Goal: Check status: Check status

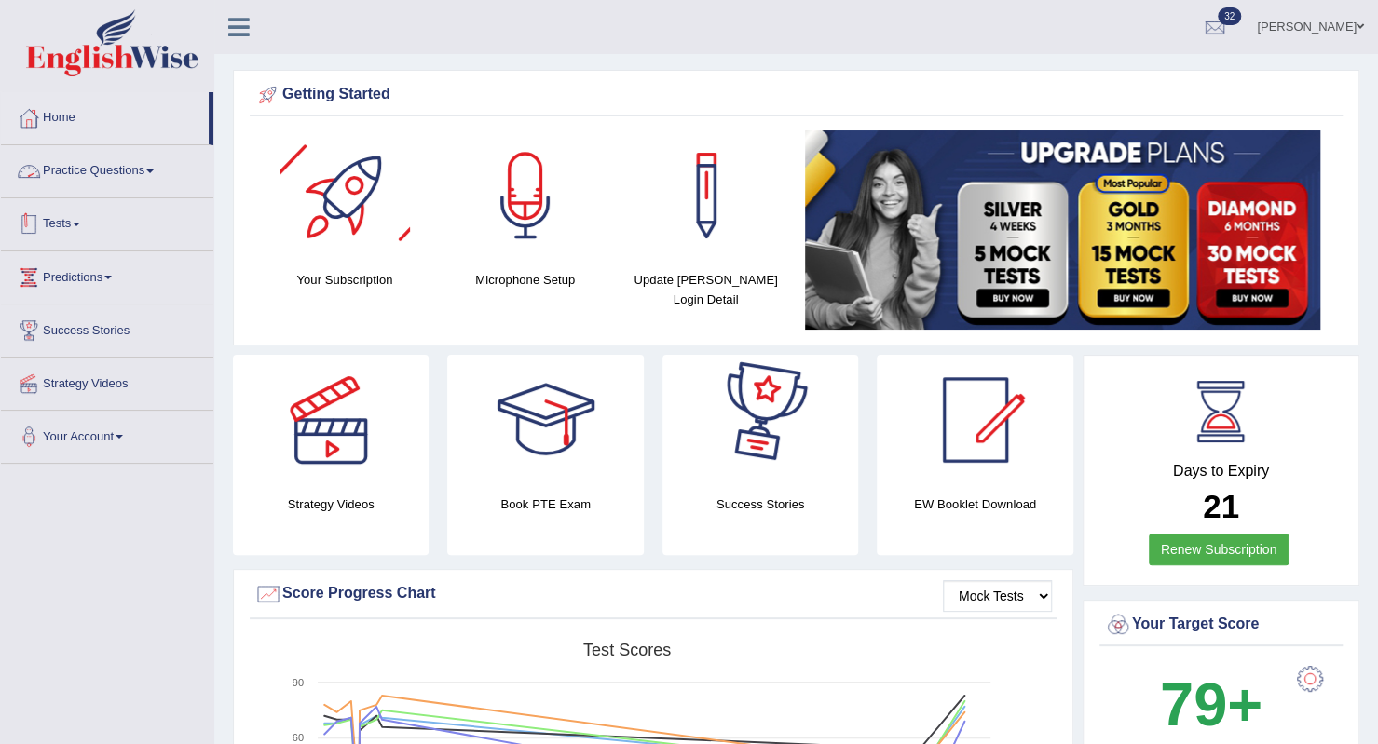
click at [41, 219] on div at bounding box center [29, 225] width 28 height 28
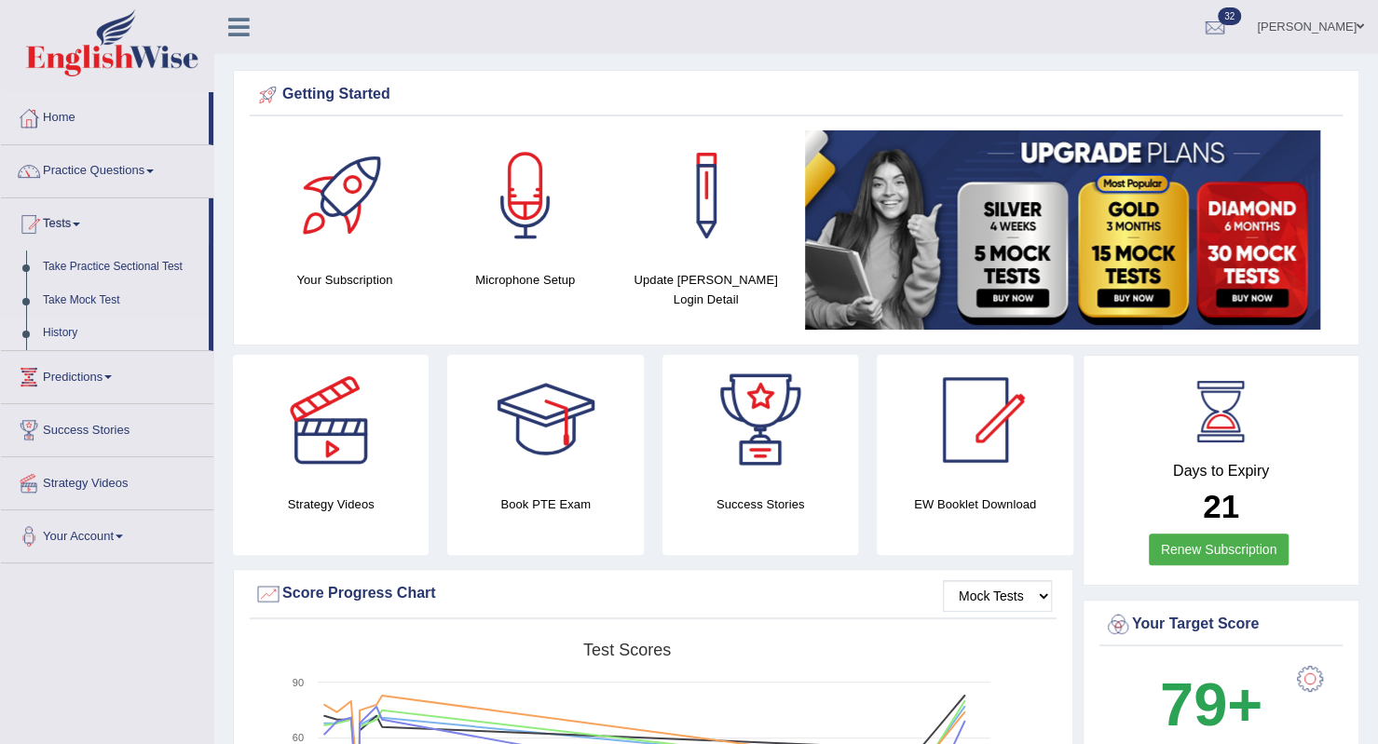
click at [75, 333] on link "History" at bounding box center [121, 334] width 174 height 34
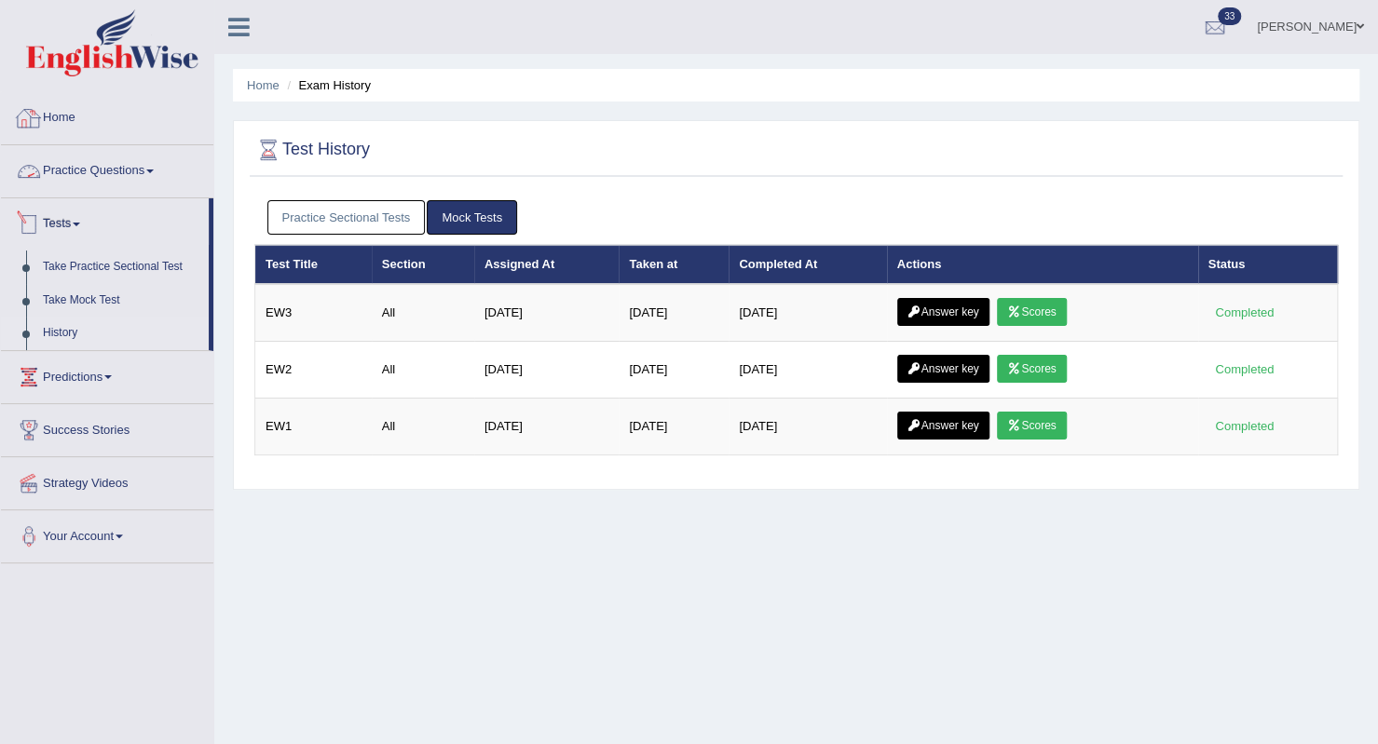
click at [56, 105] on link "Home" at bounding box center [107, 115] width 212 height 47
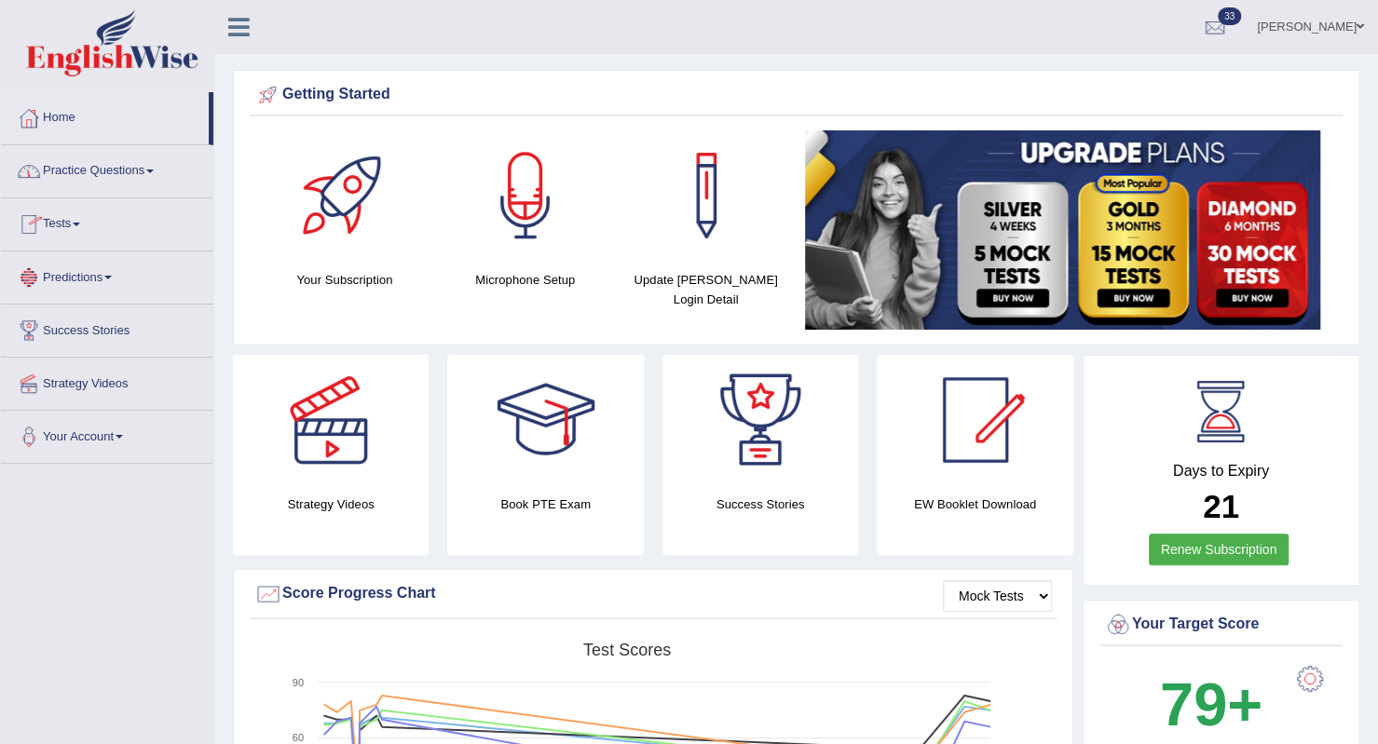
click at [72, 219] on link "Tests" at bounding box center [107, 221] width 212 height 47
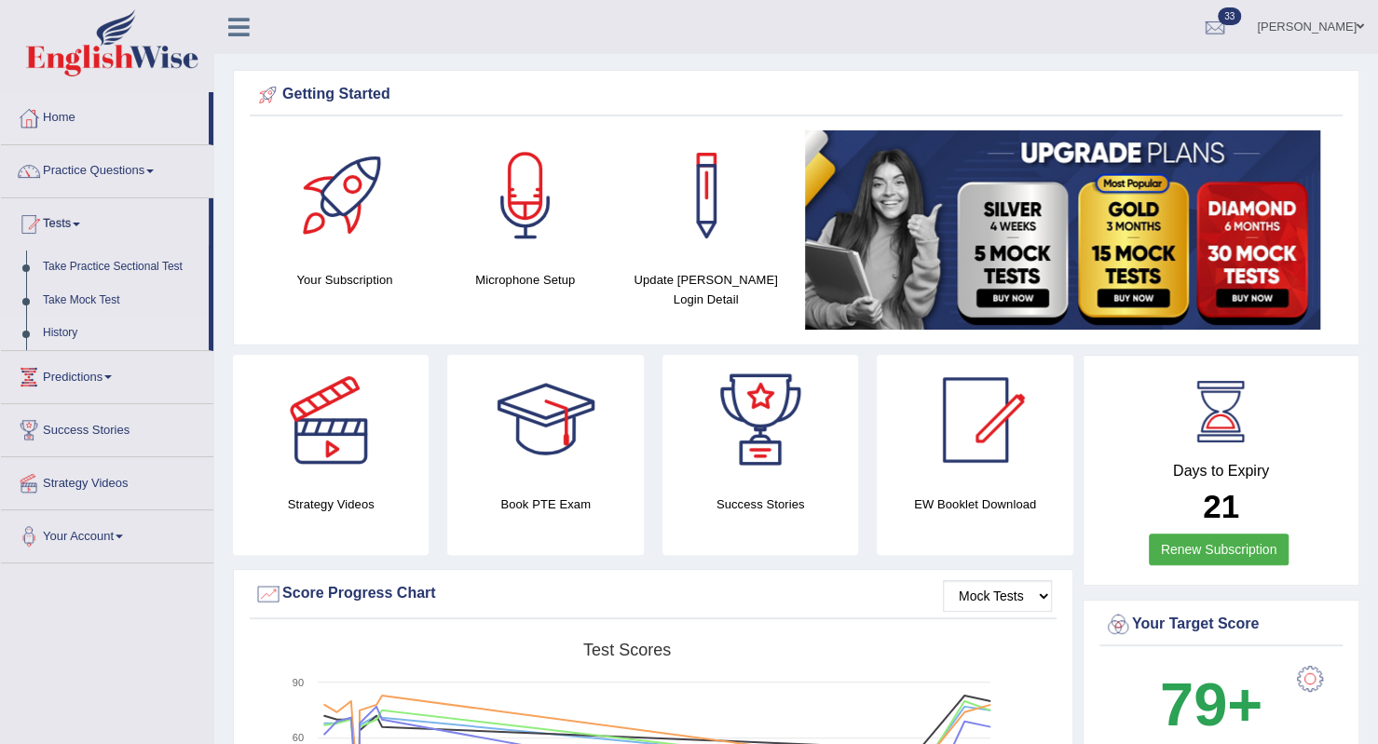
click at [63, 334] on link "History" at bounding box center [121, 334] width 174 height 34
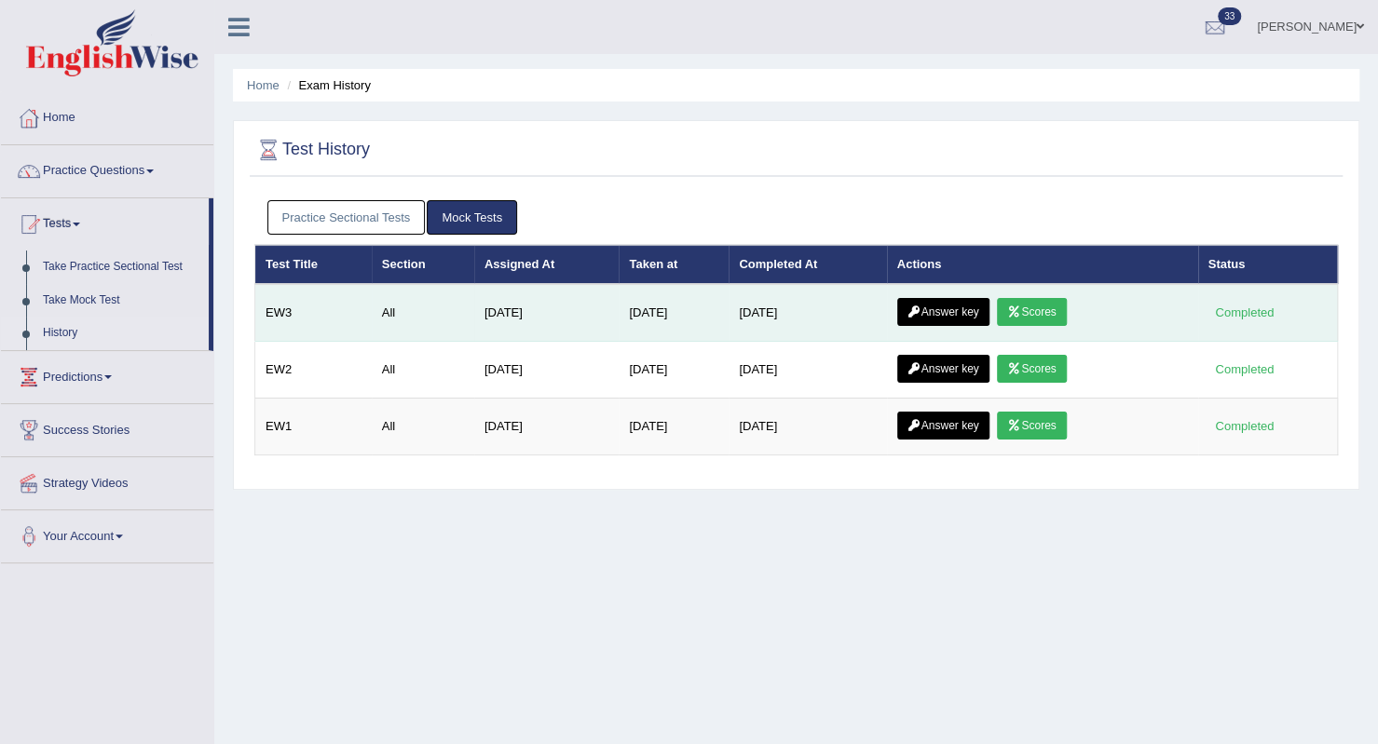
click at [1021, 310] on icon at bounding box center [1014, 311] width 14 height 11
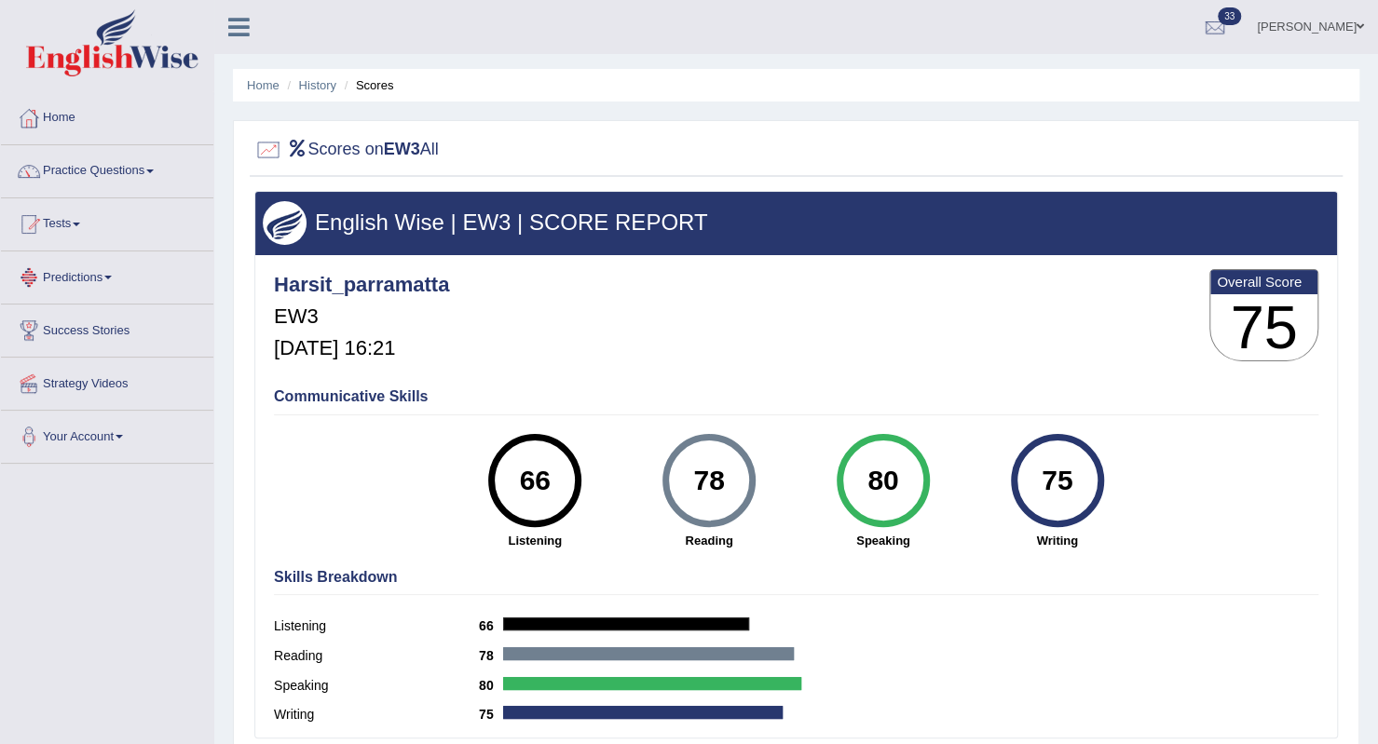
click at [374, 87] on li "Scores" at bounding box center [367, 85] width 54 height 18
click at [295, 83] on li "History" at bounding box center [309, 85] width 54 height 18
click at [333, 86] on link "History" at bounding box center [317, 85] width 37 height 14
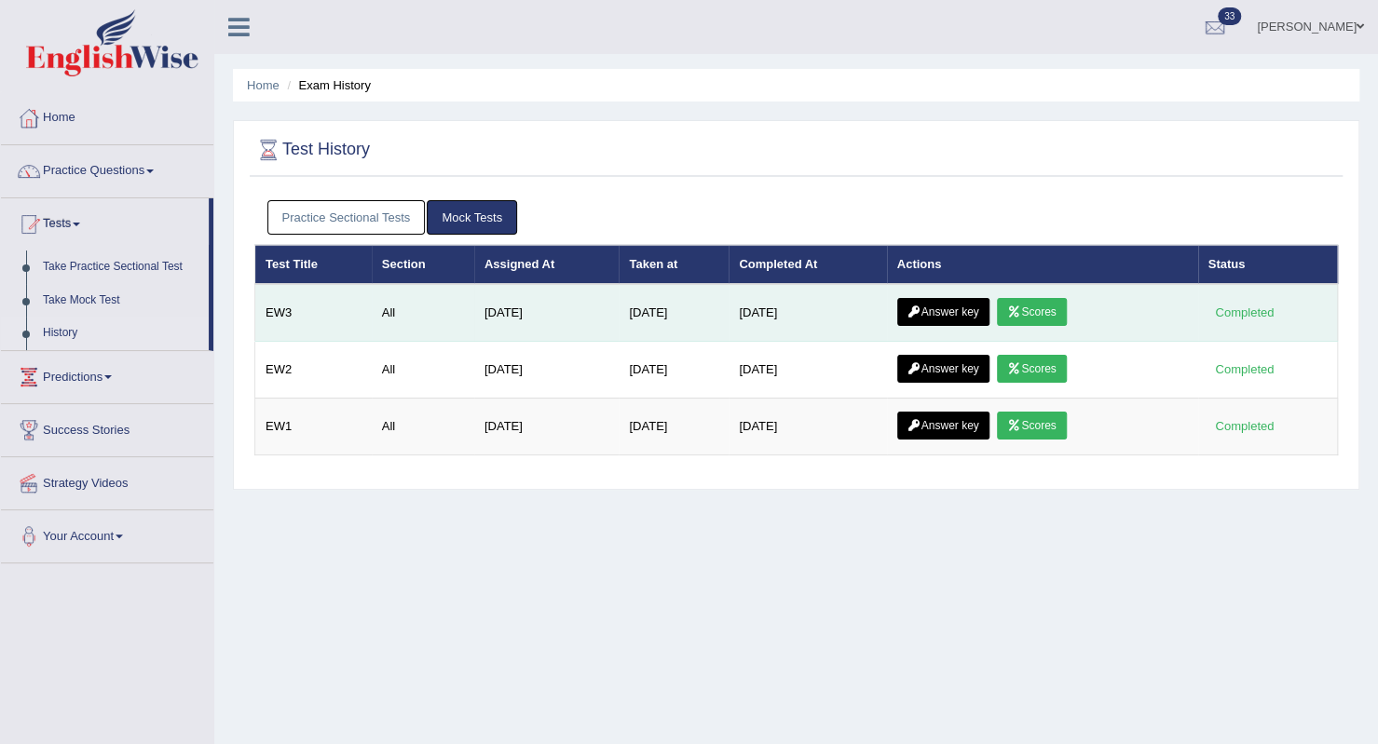
click at [933, 318] on link "Answer key" at bounding box center [943, 312] width 92 height 28
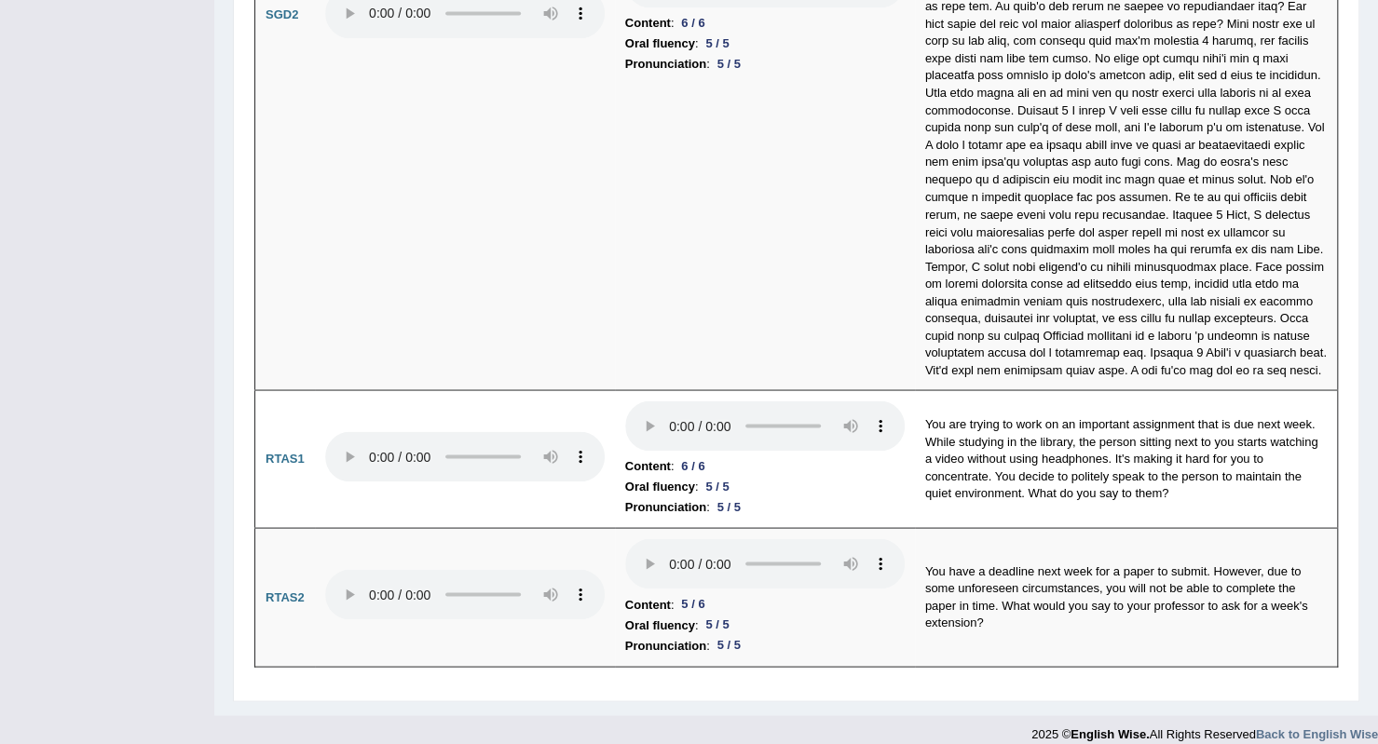
scroll to position [6001, 0]
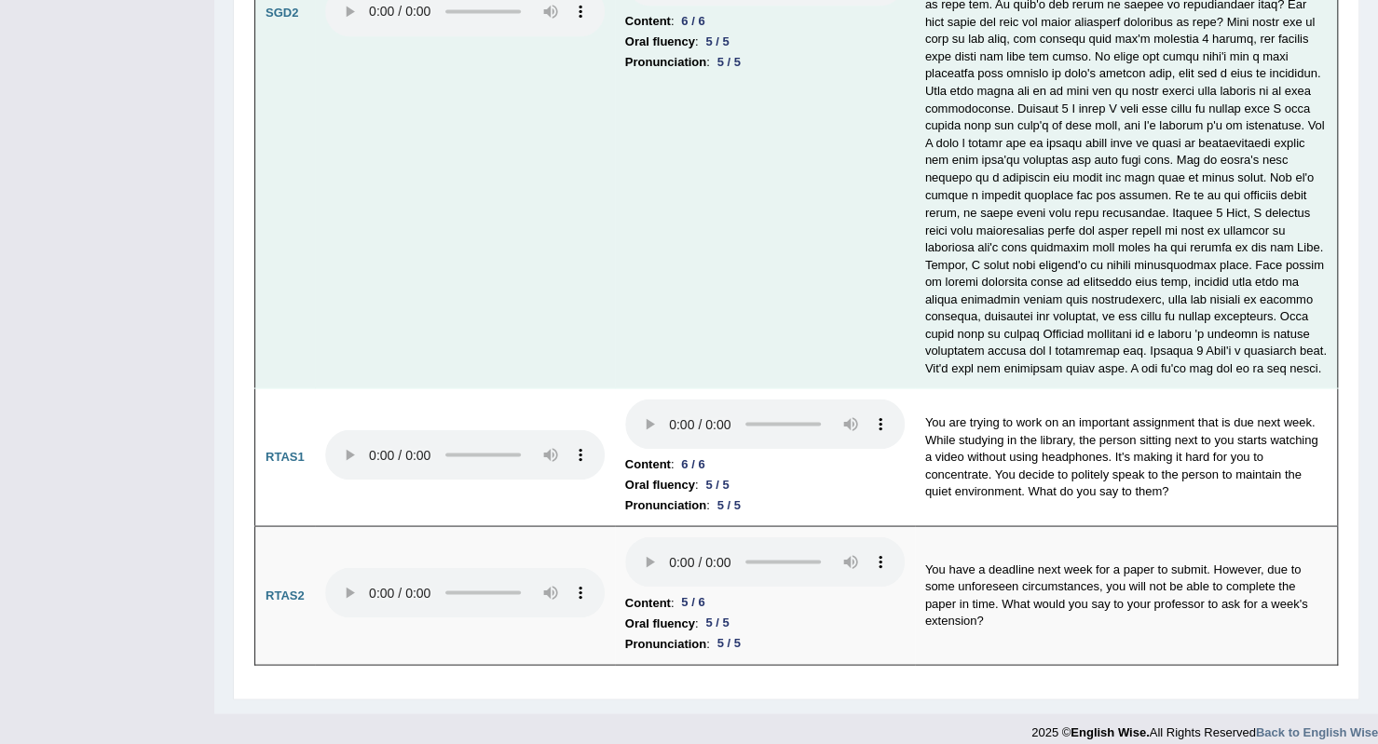
drag, startPoint x: 714, startPoint y: 406, endPoint x: 698, endPoint y: 272, distance: 135.1
click at [698, 272] on td "Content : 6 / 6 Oral fluency : 5 / 5 Pronunciation : 5 / 5" at bounding box center [765, 14] width 300 height 748
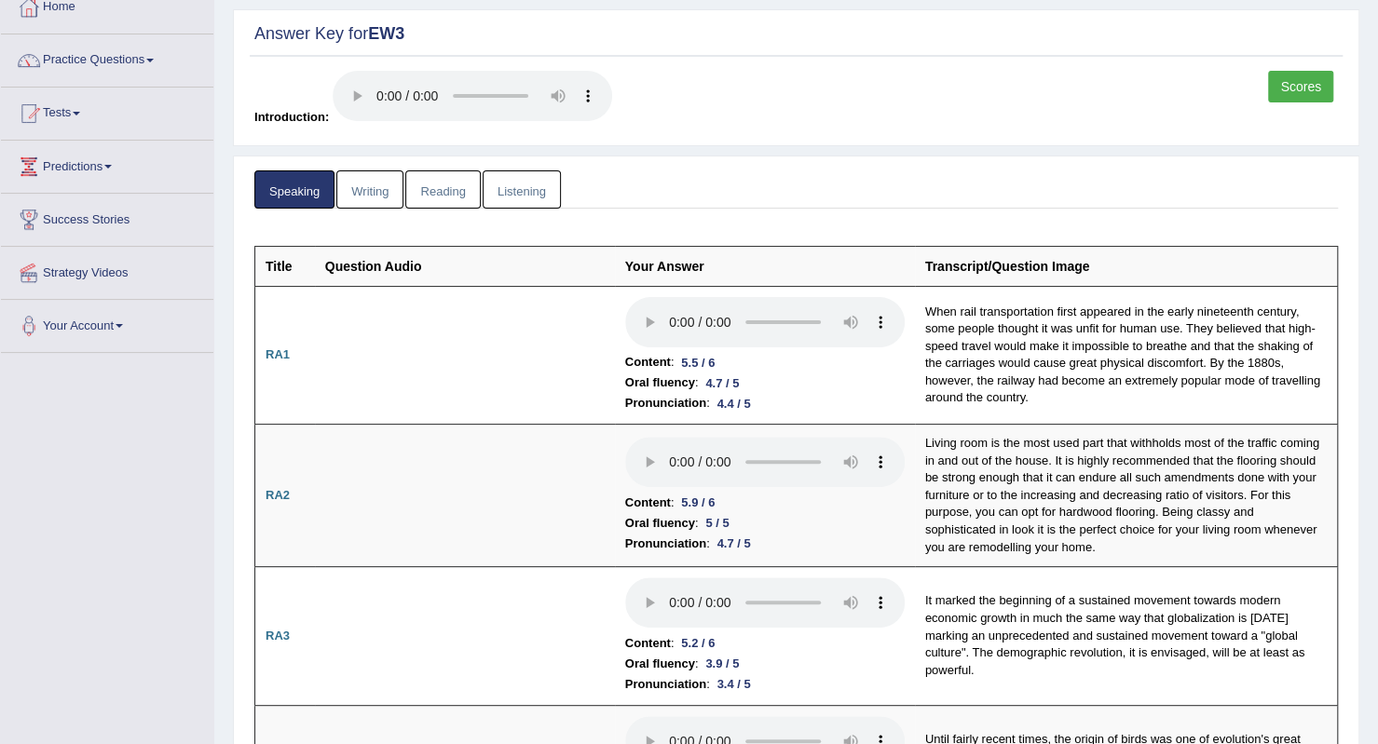
scroll to position [0, 0]
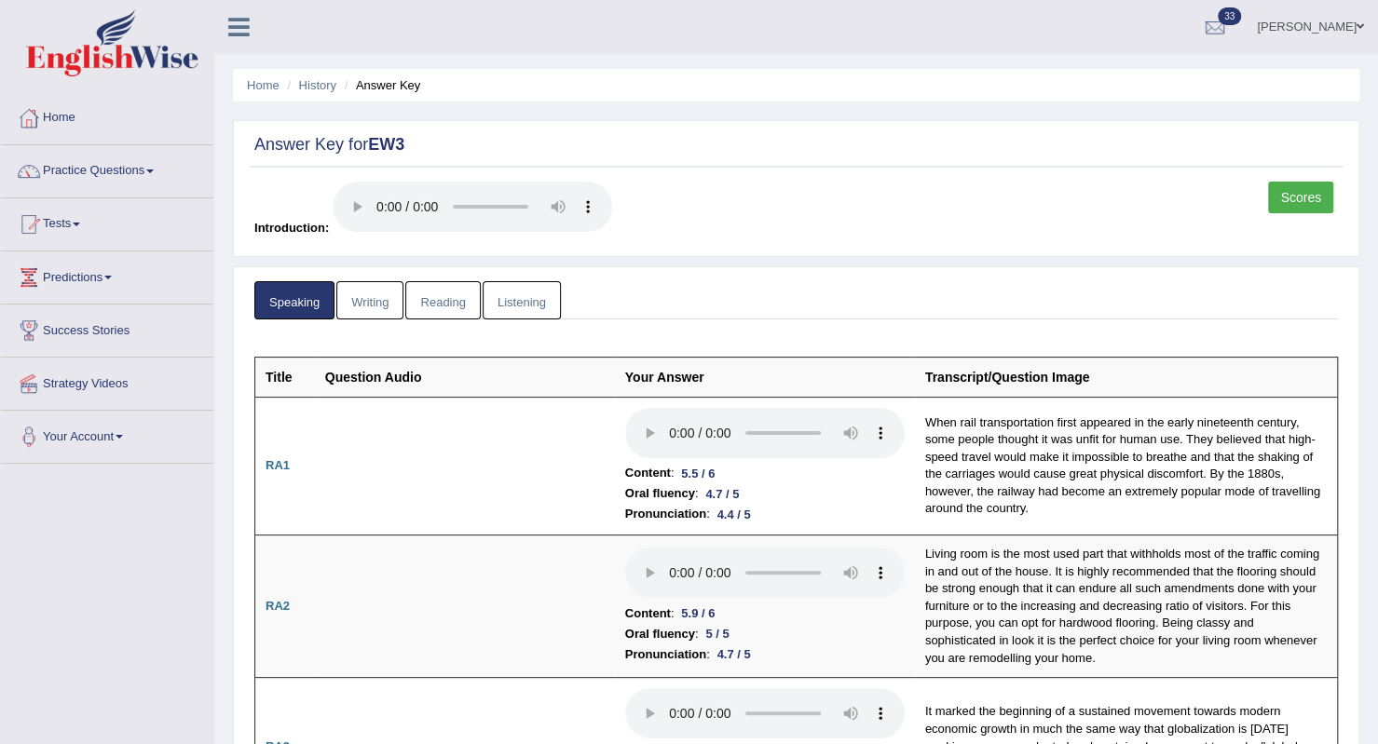
click at [531, 295] on link "Listening" at bounding box center [522, 300] width 78 height 38
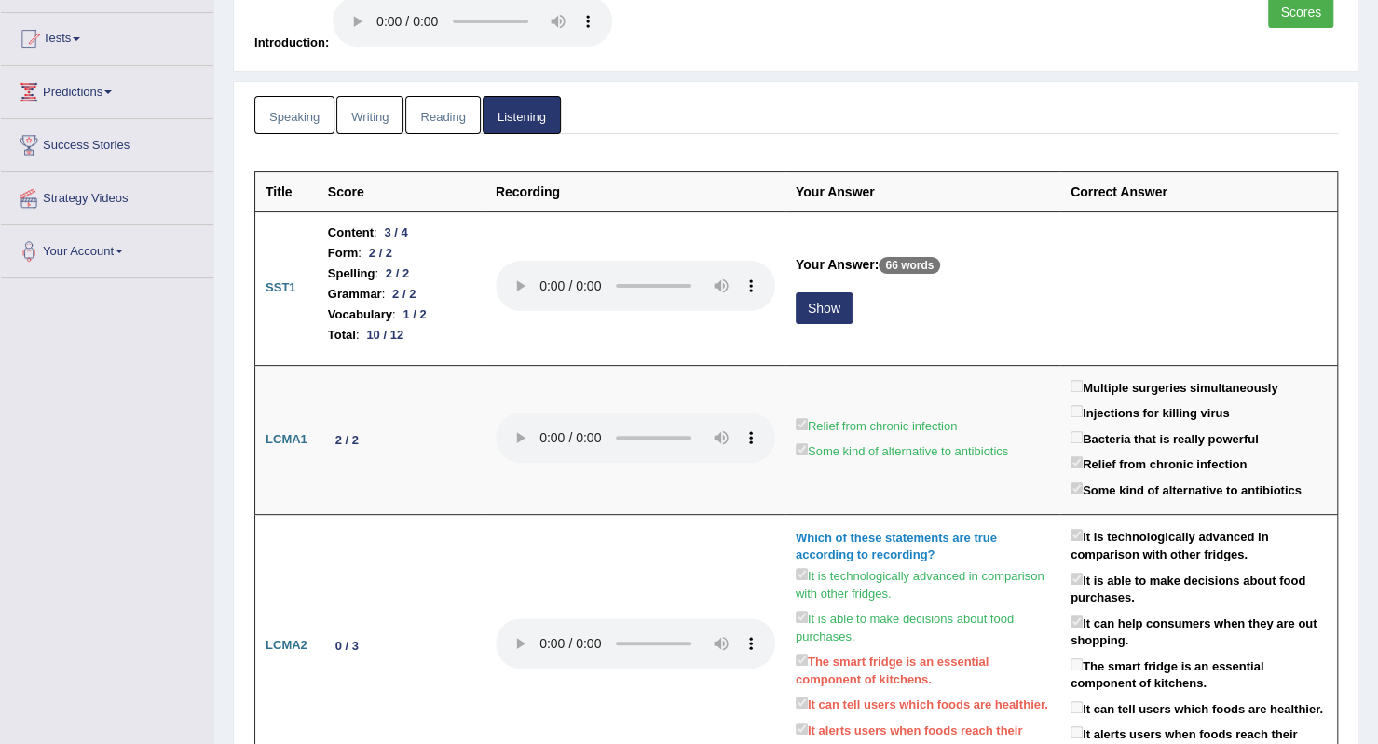
scroll to position [186, 0]
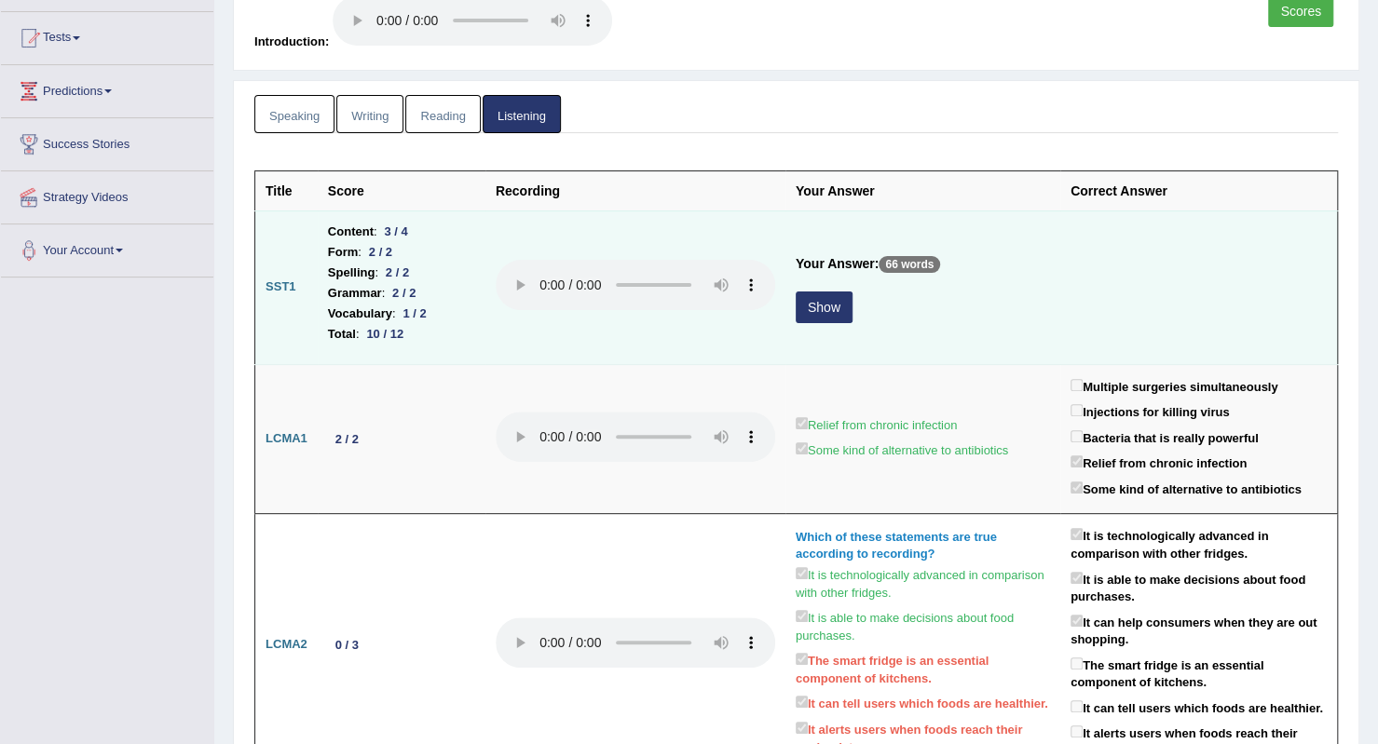
click at [828, 305] on button "Show" at bounding box center [824, 308] width 57 height 32
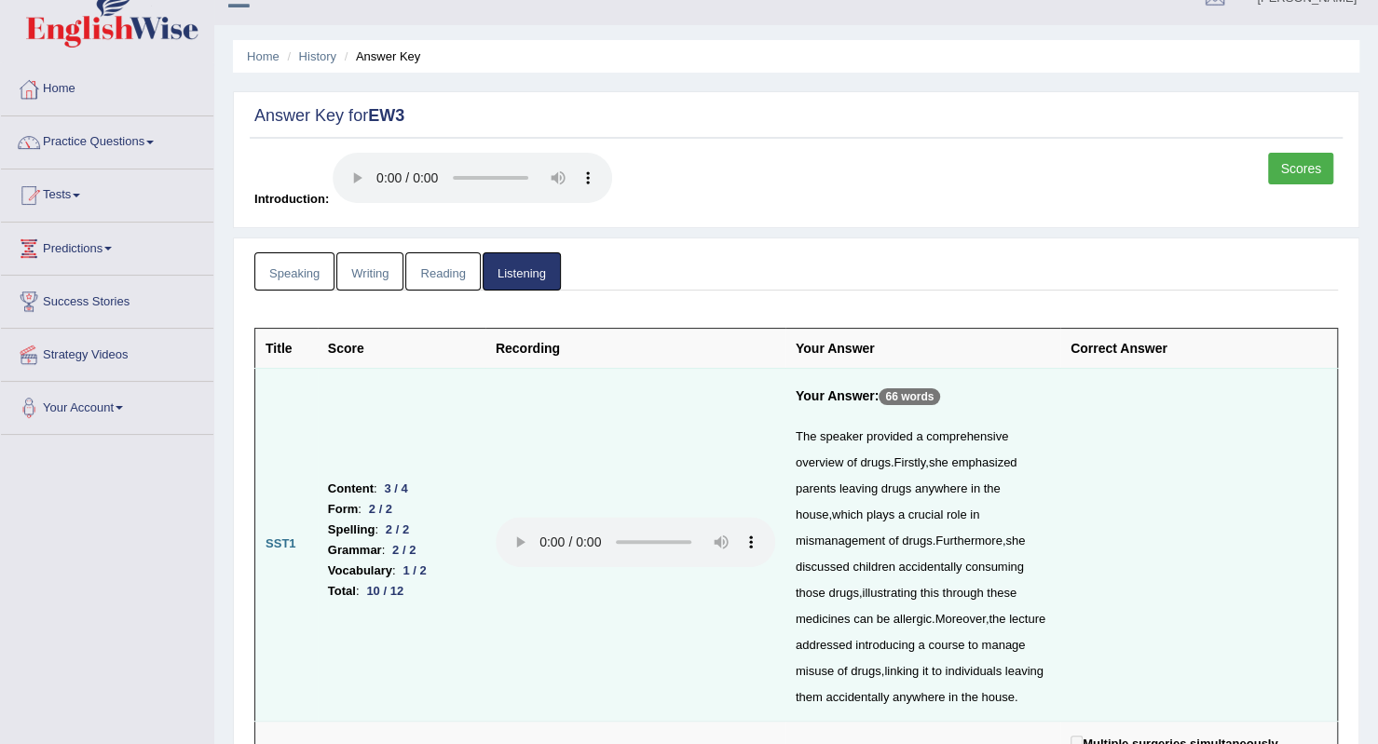
scroll to position [0, 0]
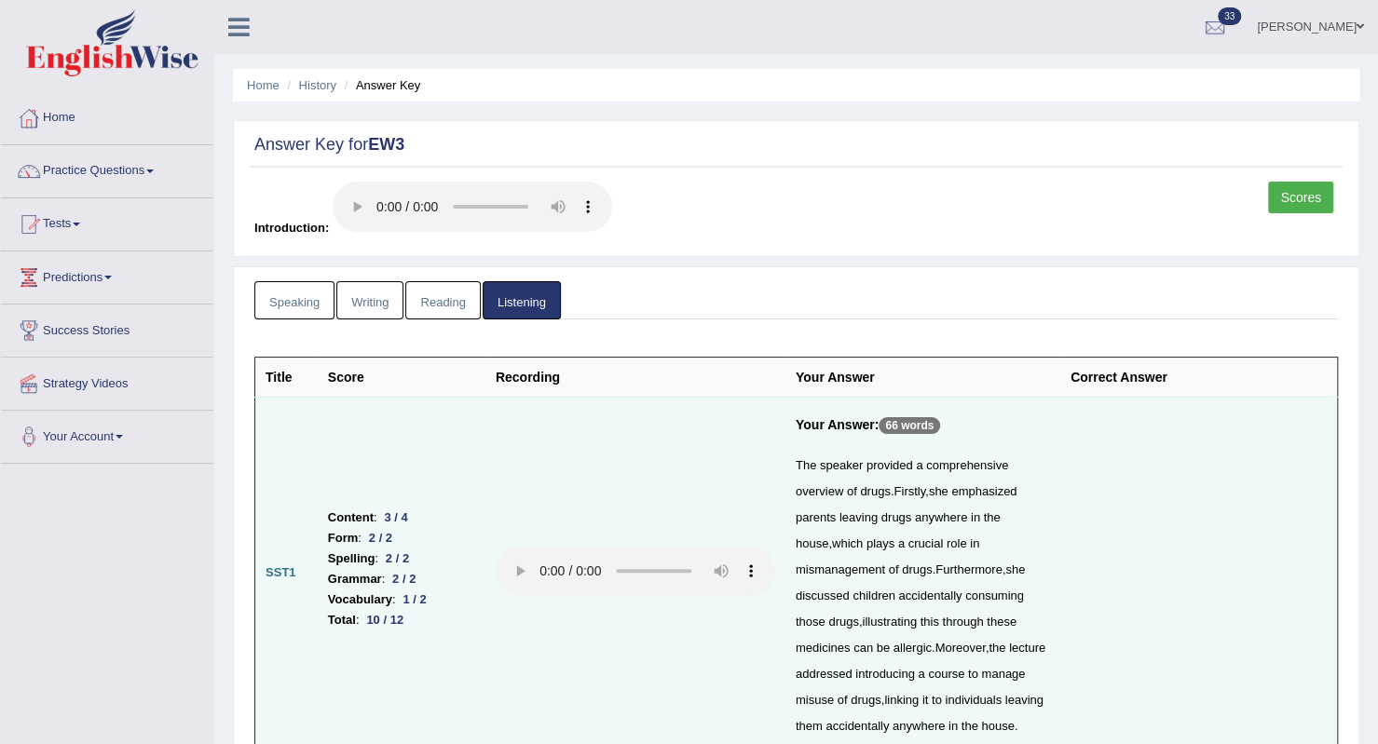
click at [462, 305] on link "Reading" at bounding box center [442, 300] width 75 height 38
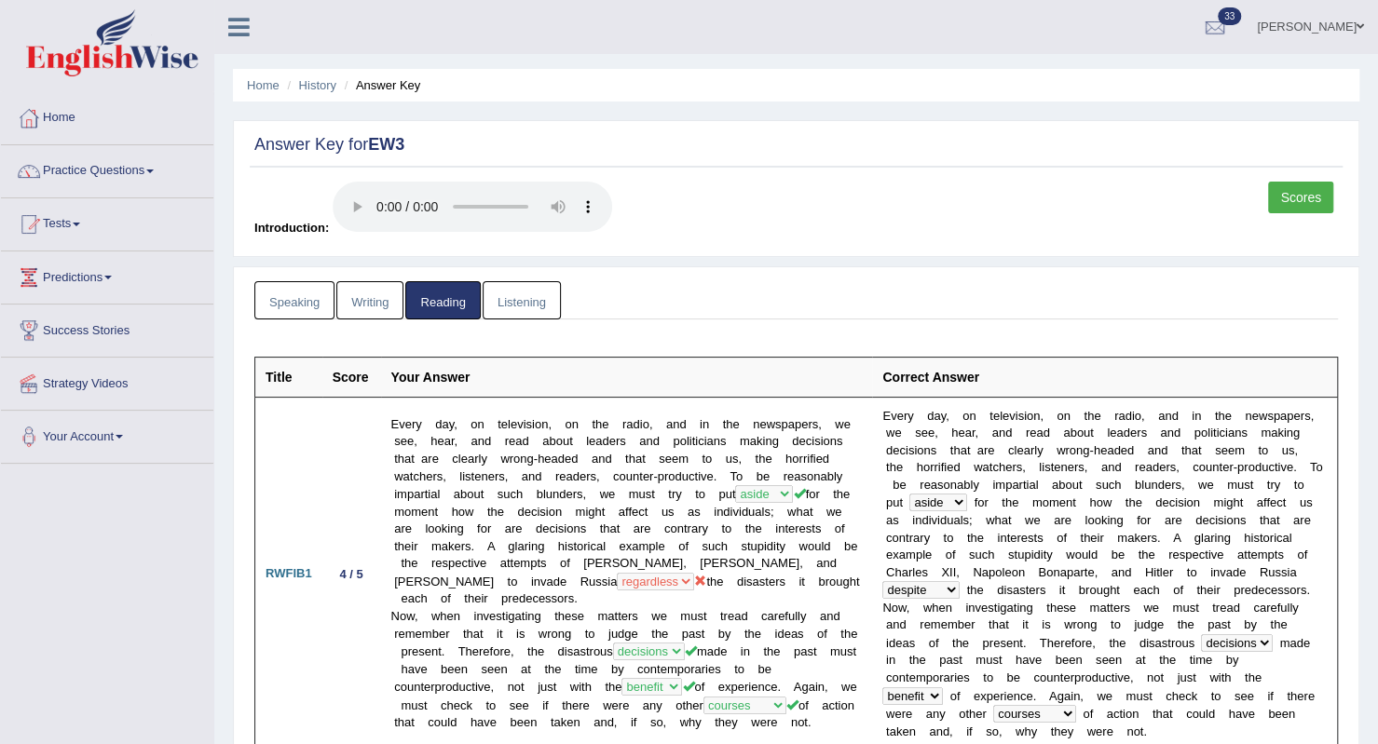
click at [374, 303] on link "Writing" at bounding box center [369, 300] width 67 height 38
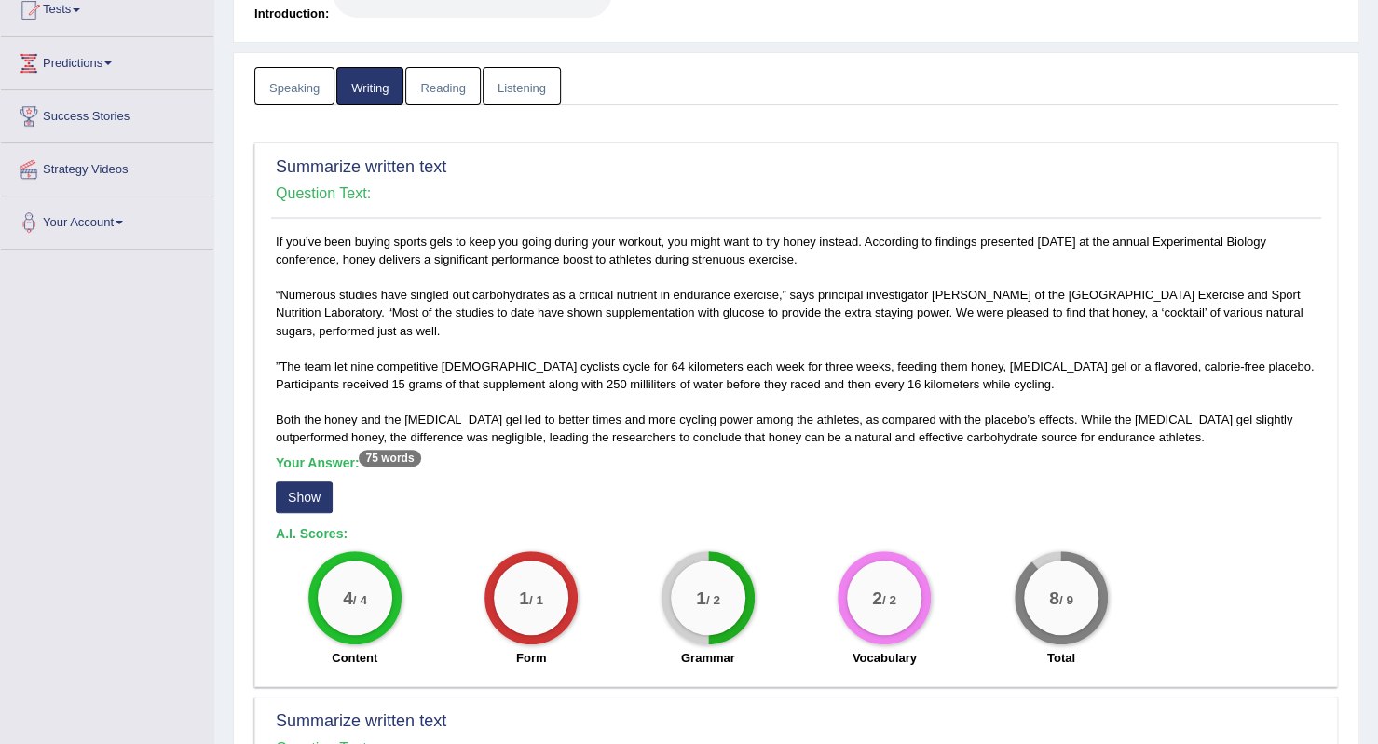
scroll to position [186, 0]
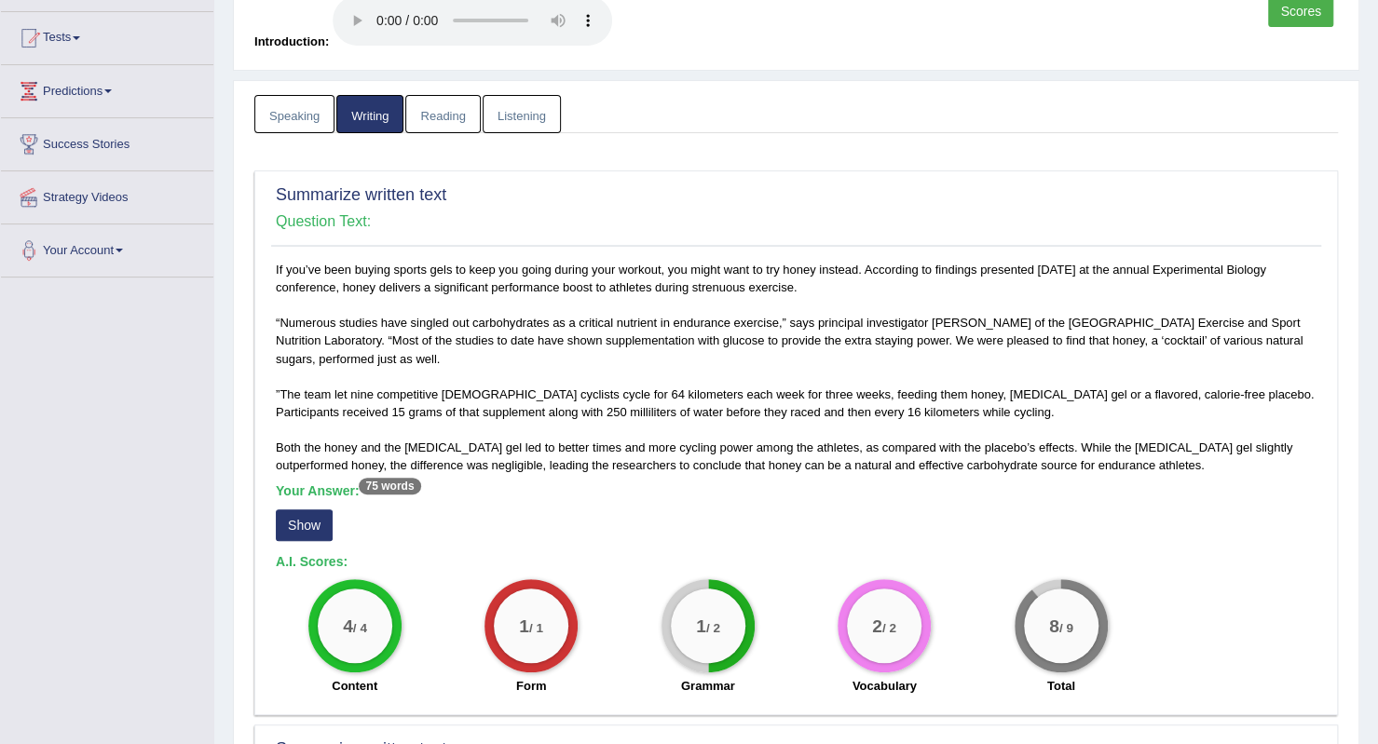
click at [318, 522] on button "Show" at bounding box center [304, 526] width 57 height 32
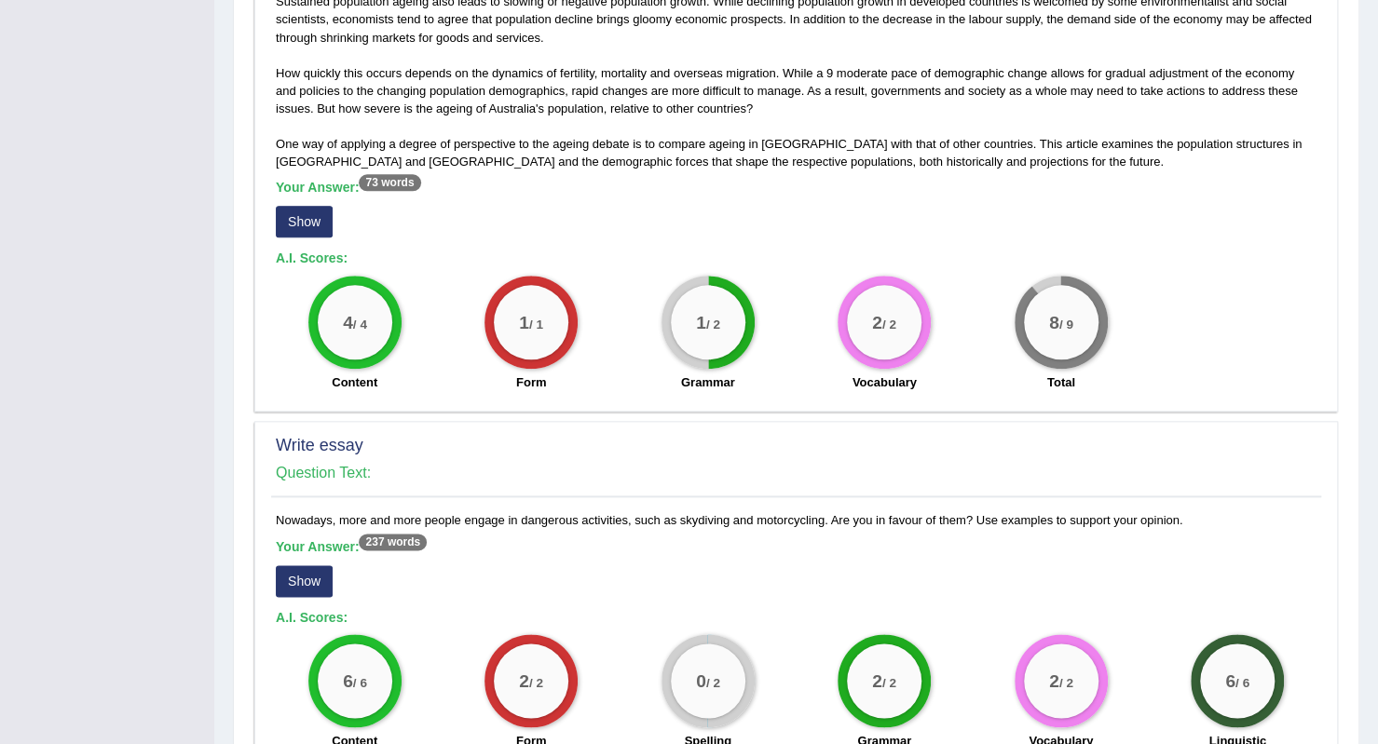
scroll to position [1359, 0]
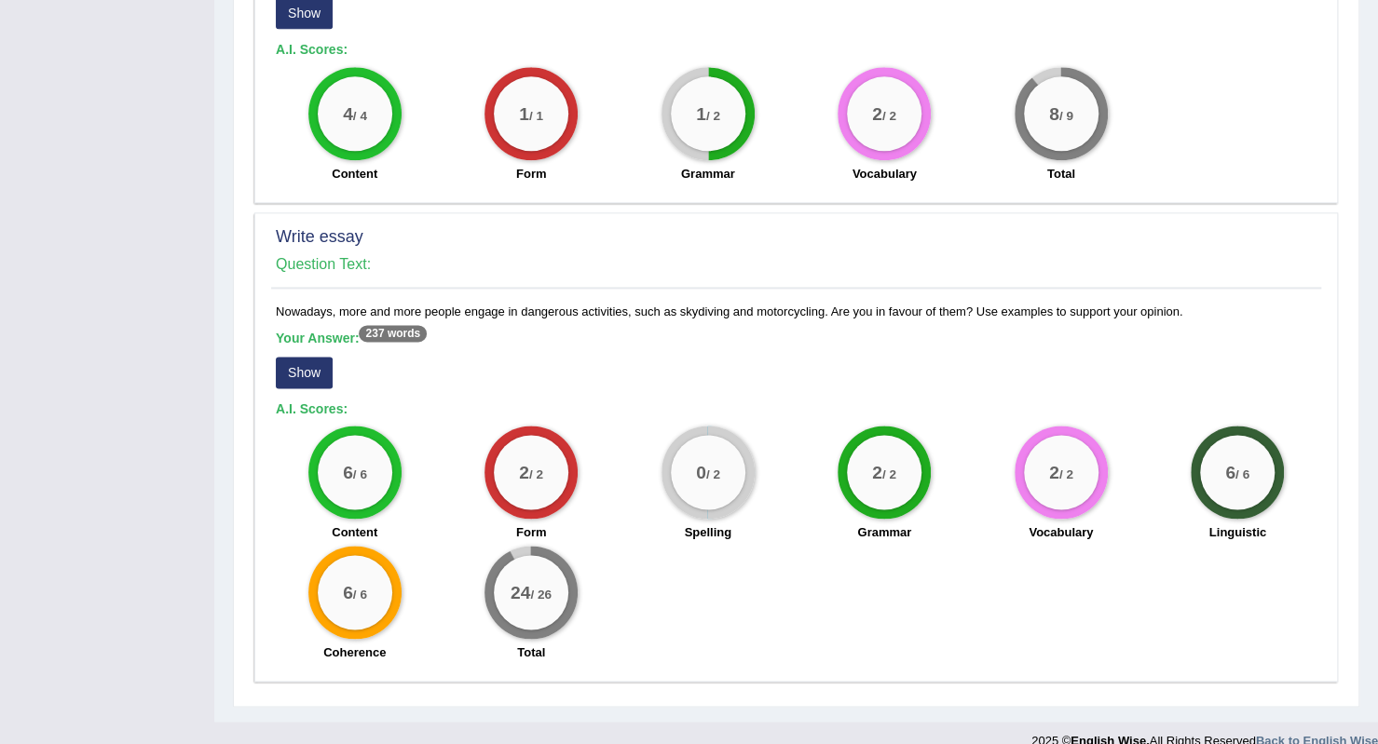
click at [323, 357] on button "Show" at bounding box center [304, 373] width 57 height 32
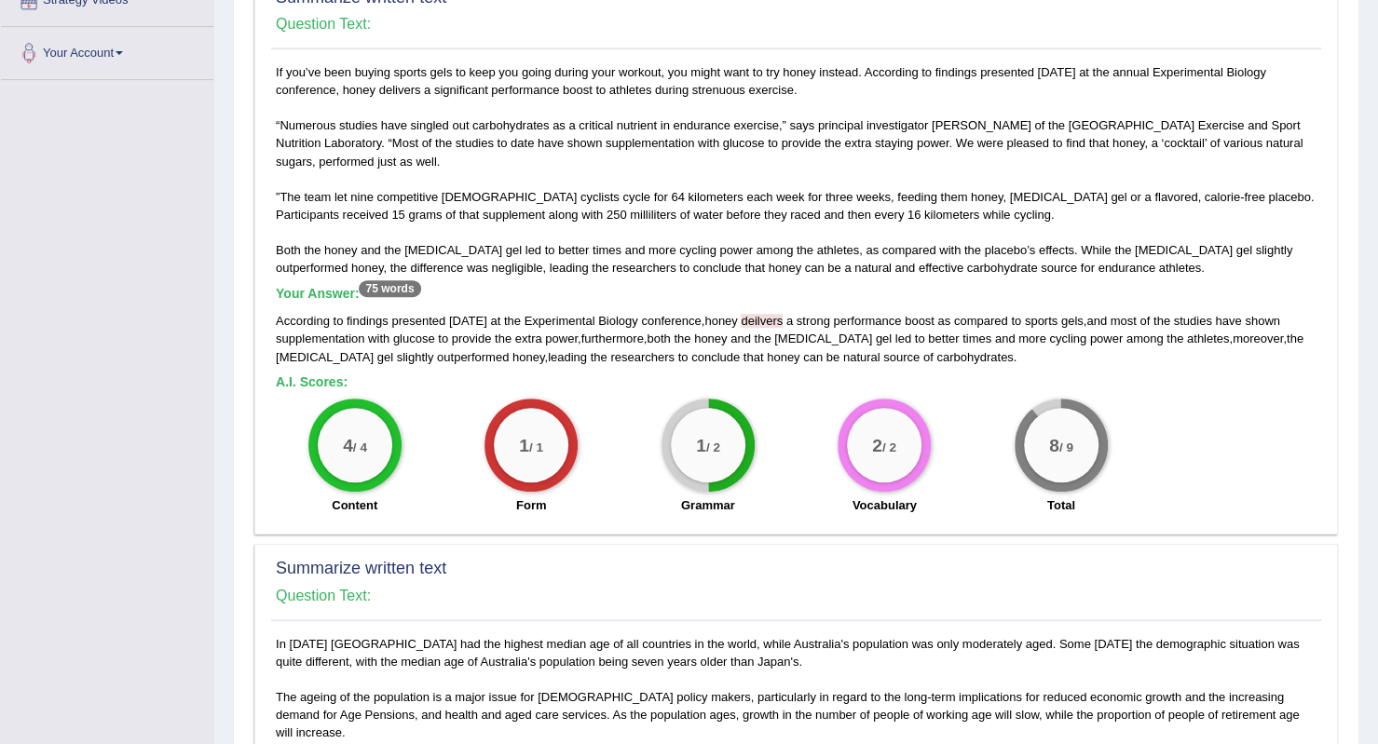
scroll to position [0, 0]
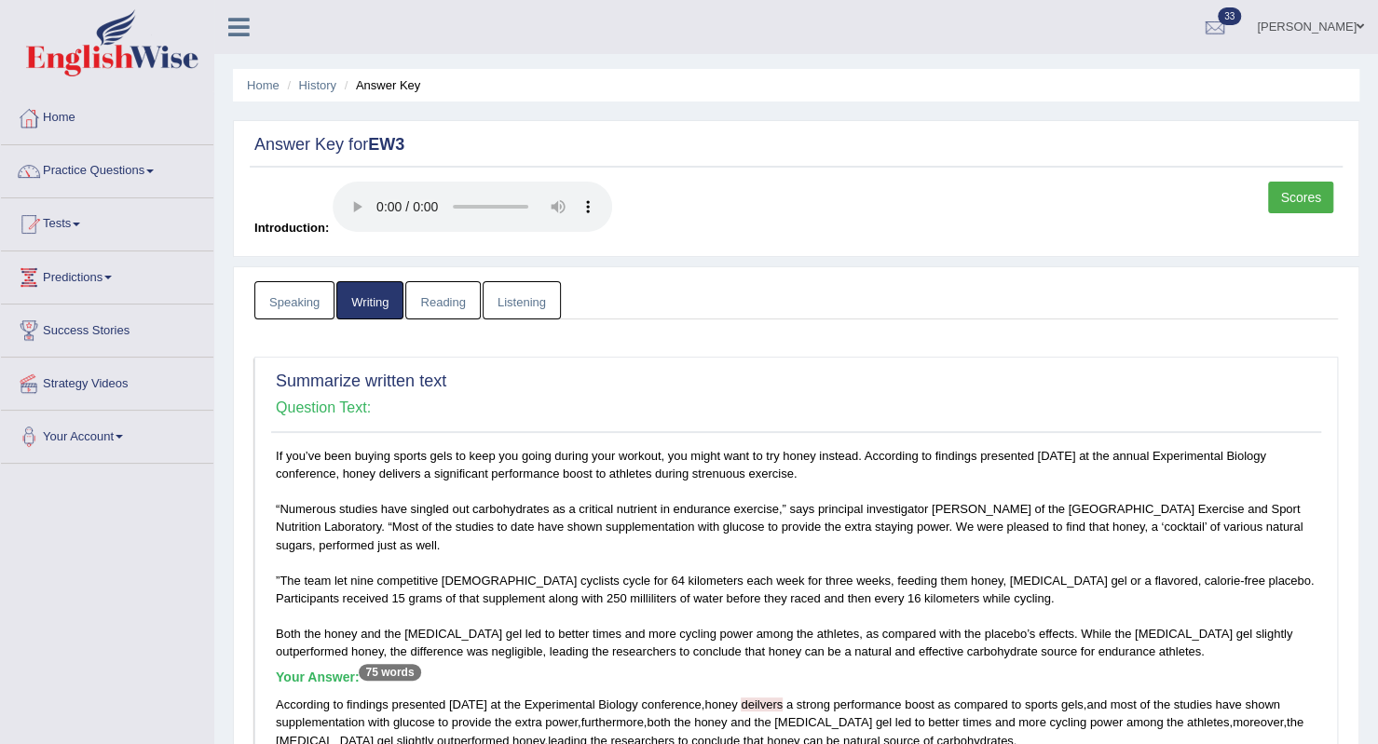
click at [1276, 198] on link "Scores" at bounding box center [1300, 198] width 65 height 32
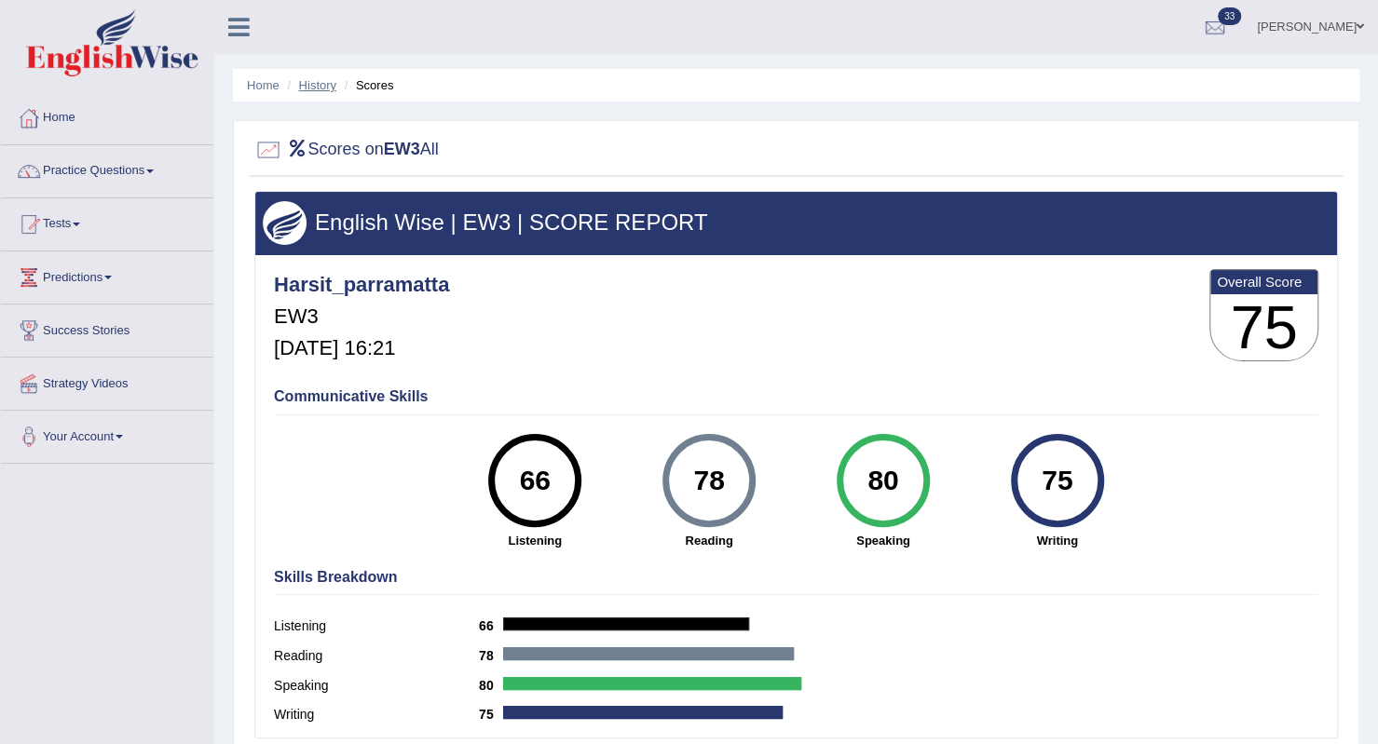
click at [334, 83] on link "History" at bounding box center [317, 85] width 37 height 14
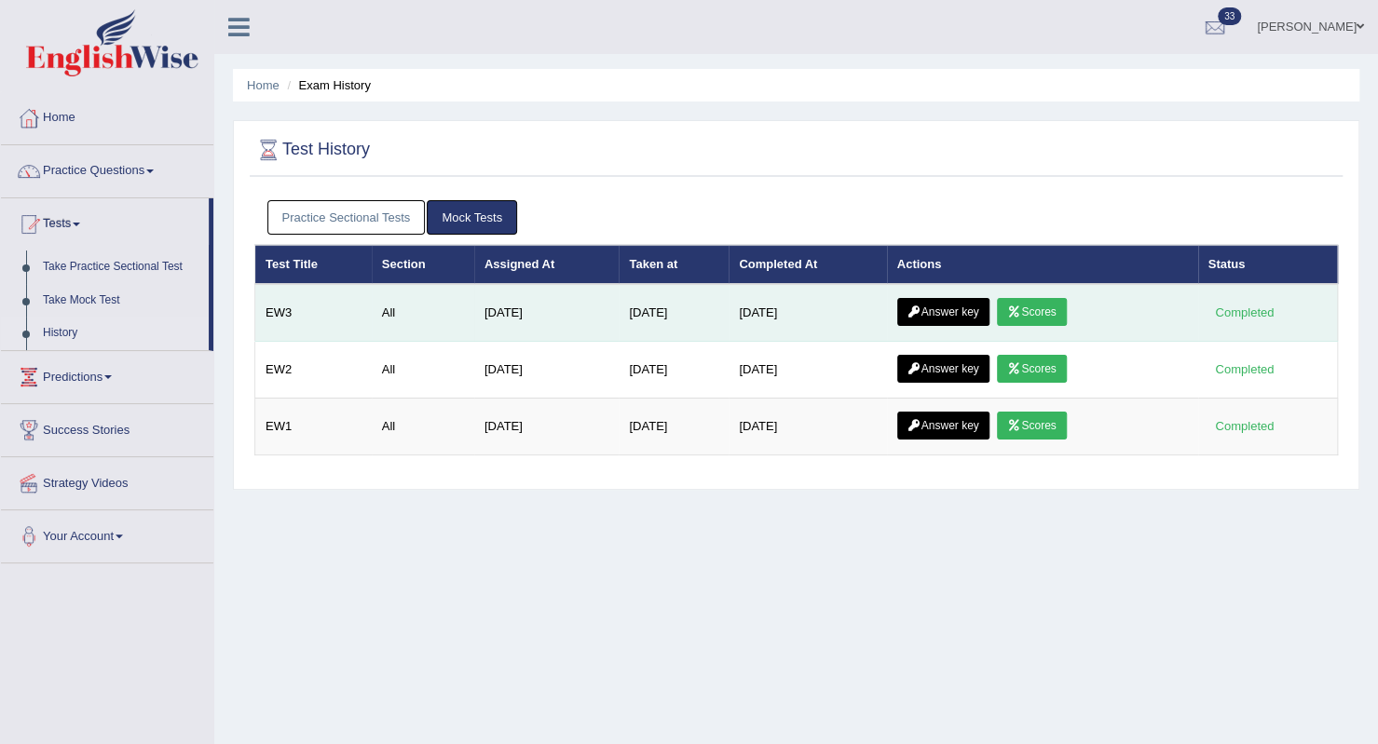
click at [956, 310] on link "Answer key" at bounding box center [943, 312] width 92 height 28
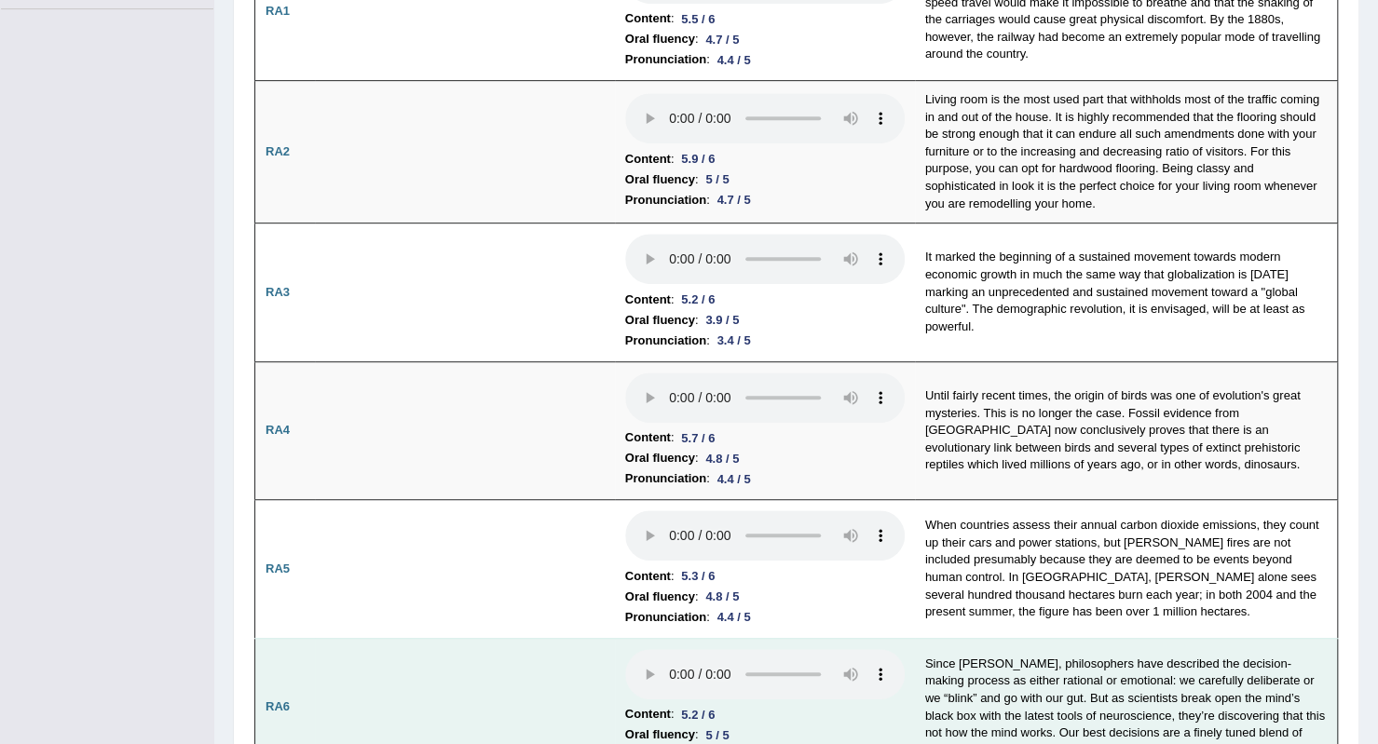
scroll to position [186, 0]
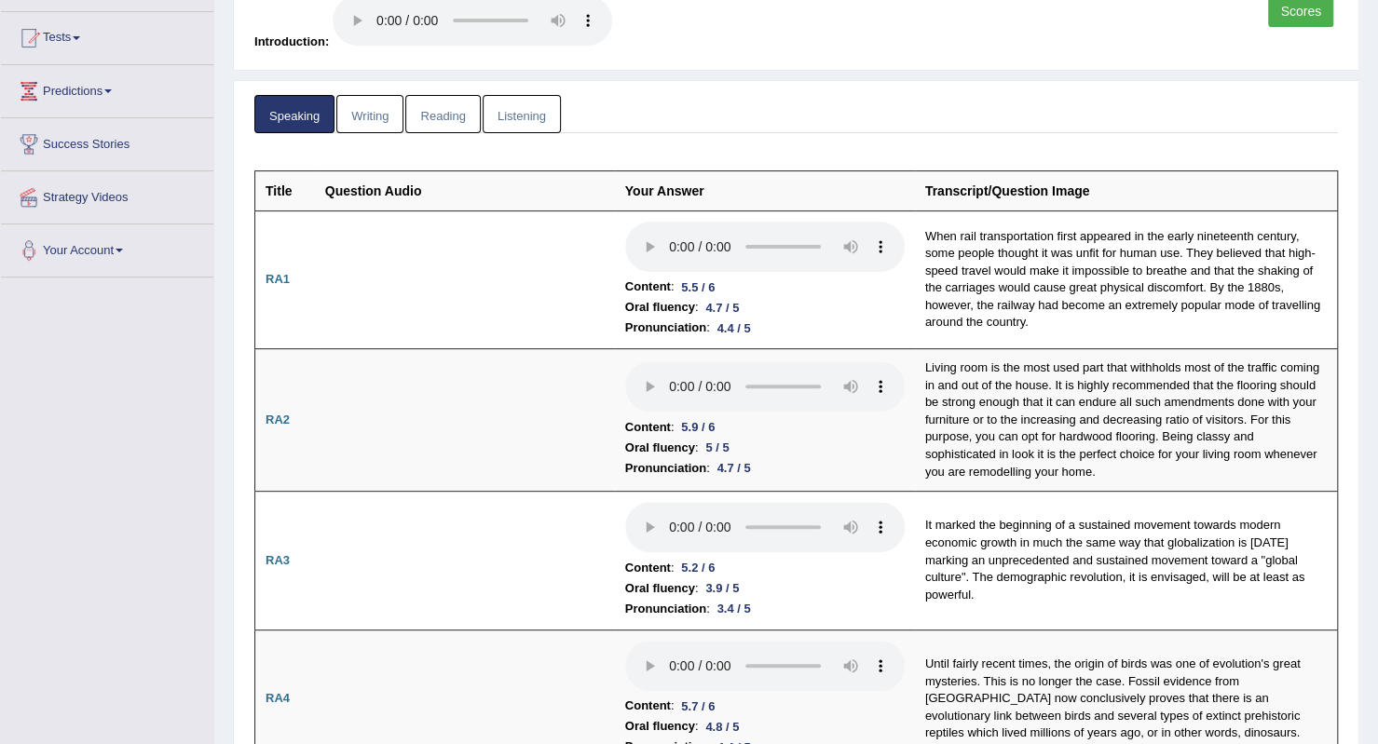
click at [447, 120] on link "Reading" at bounding box center [442, 114] width 75 height 38
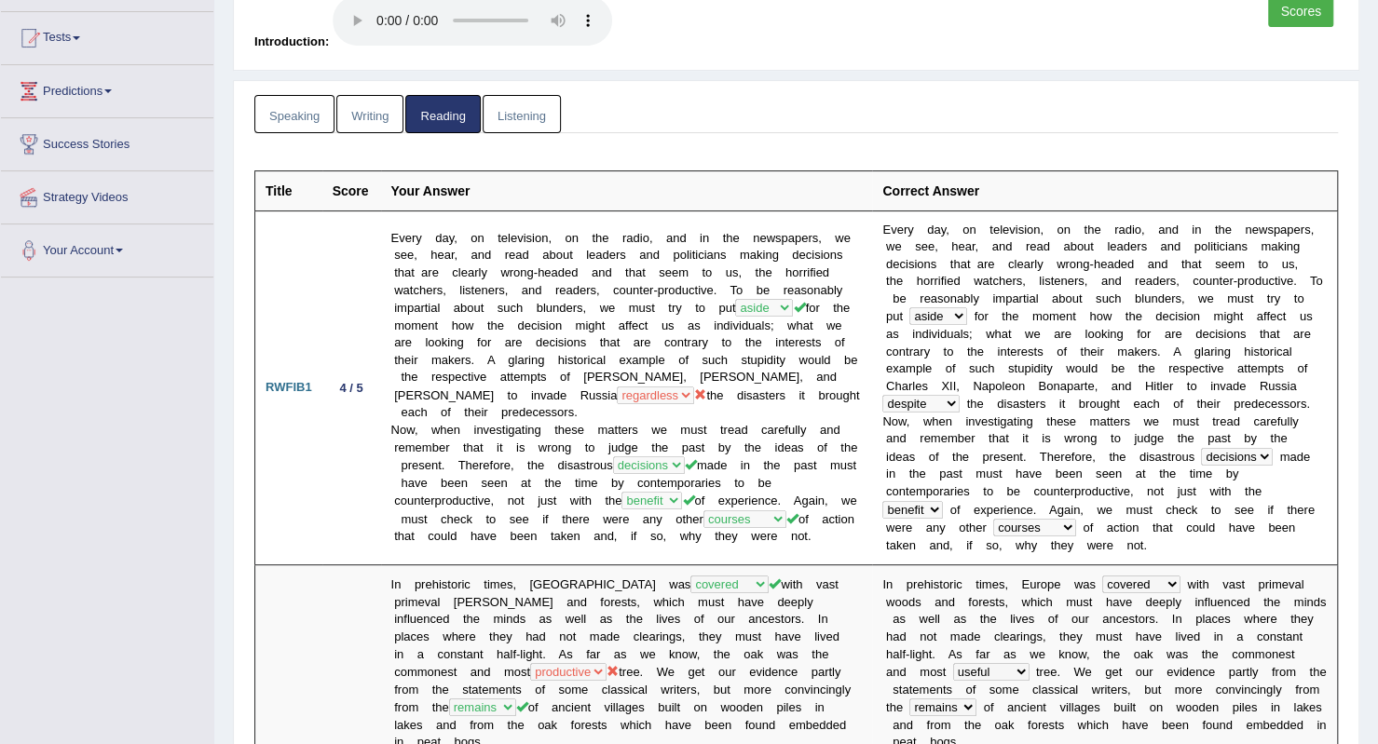
click at [396, 118] on link "Writing" at bounding box center [369, 114] width 67 height 38
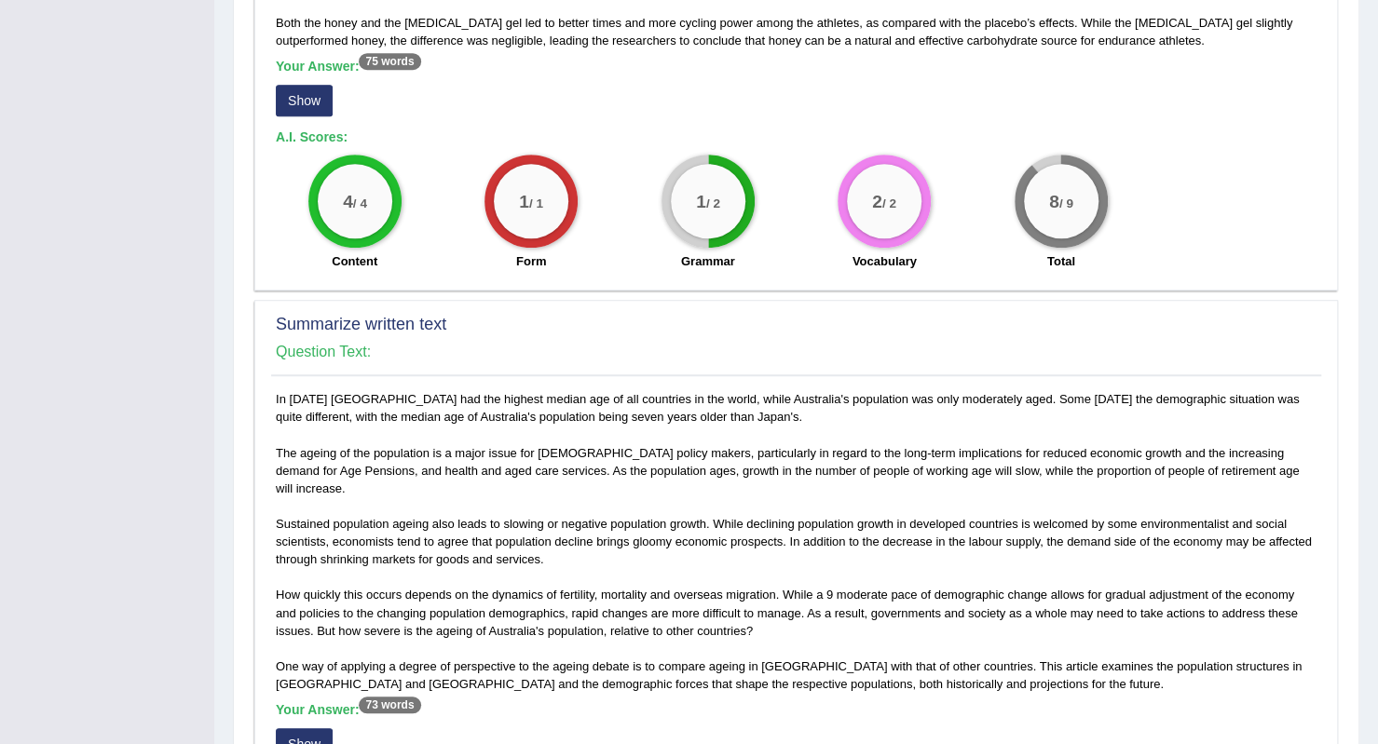
scroll to position [559, 0]
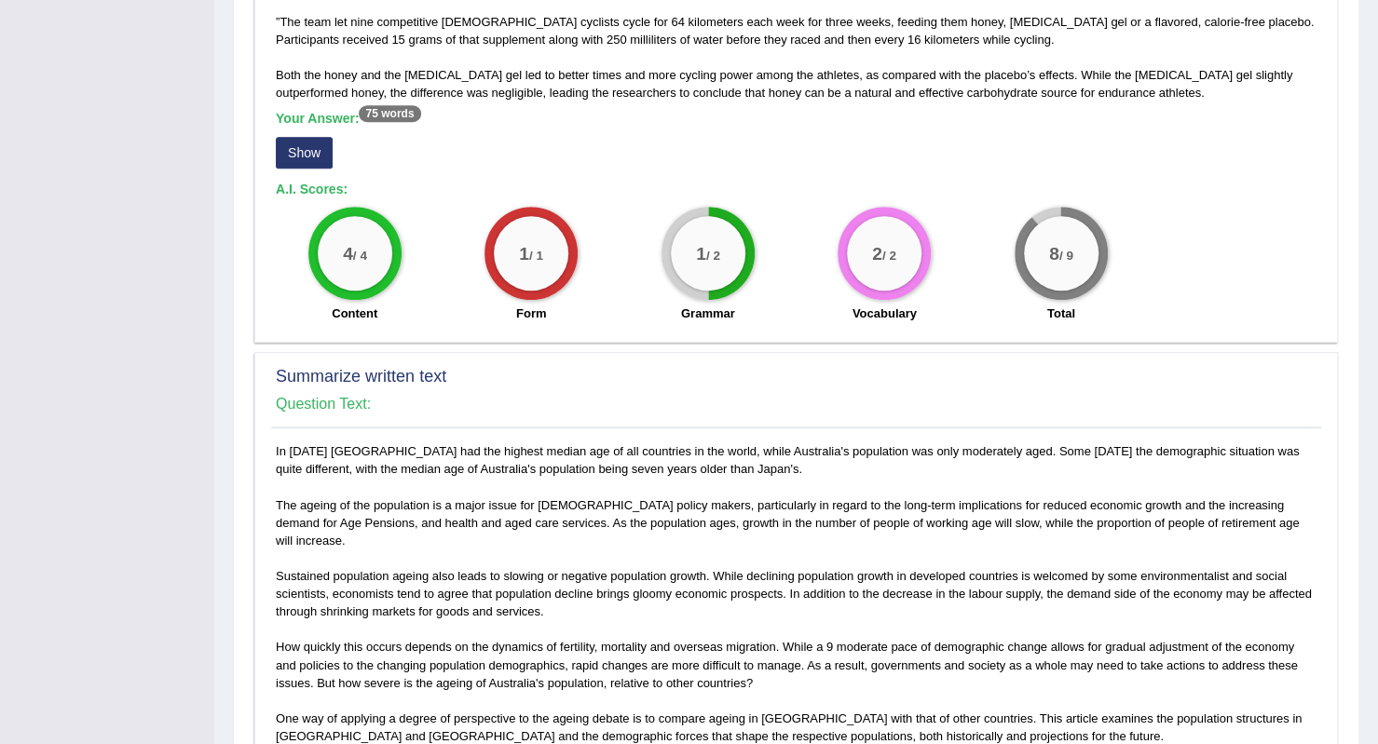
click at [578, 388] on div "Summarize written text Question Text:" at bounding box center [796, 395] width 1050 height 66
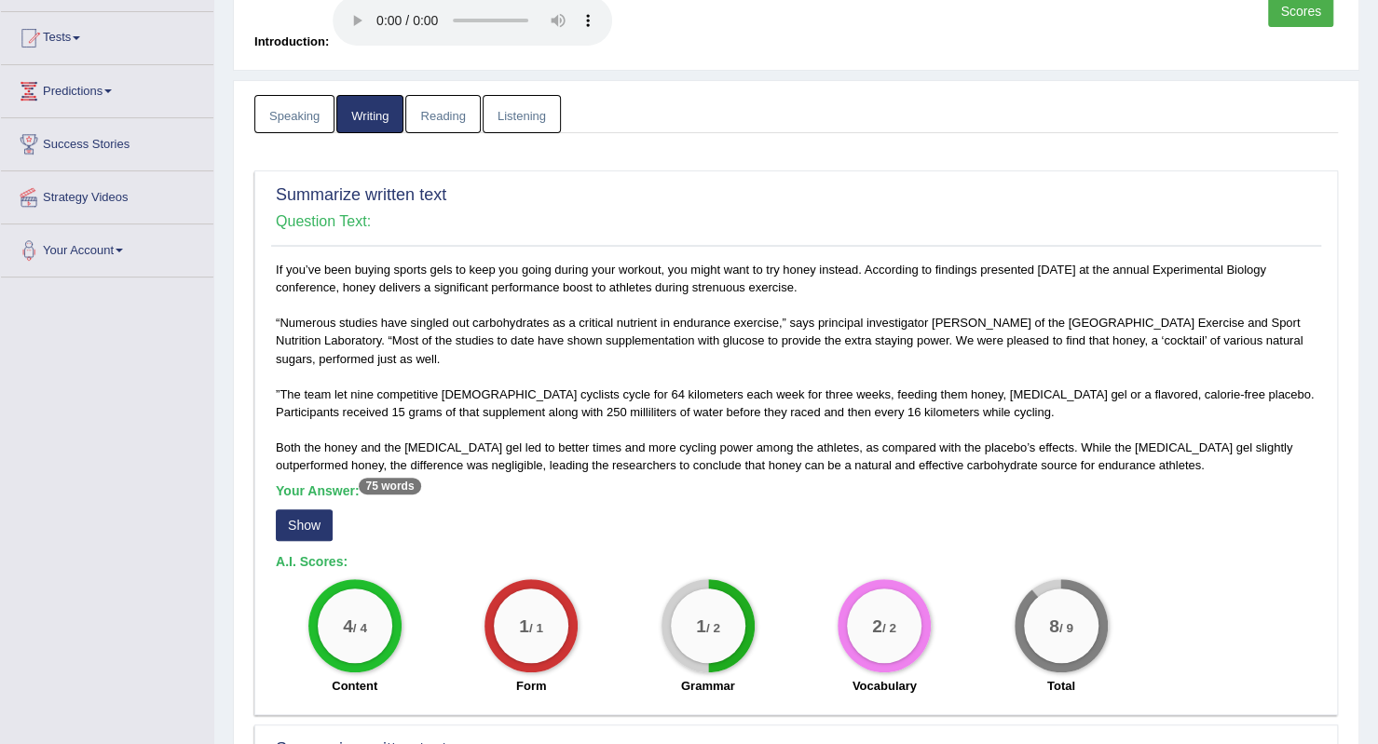
scroll to position [0, 0]
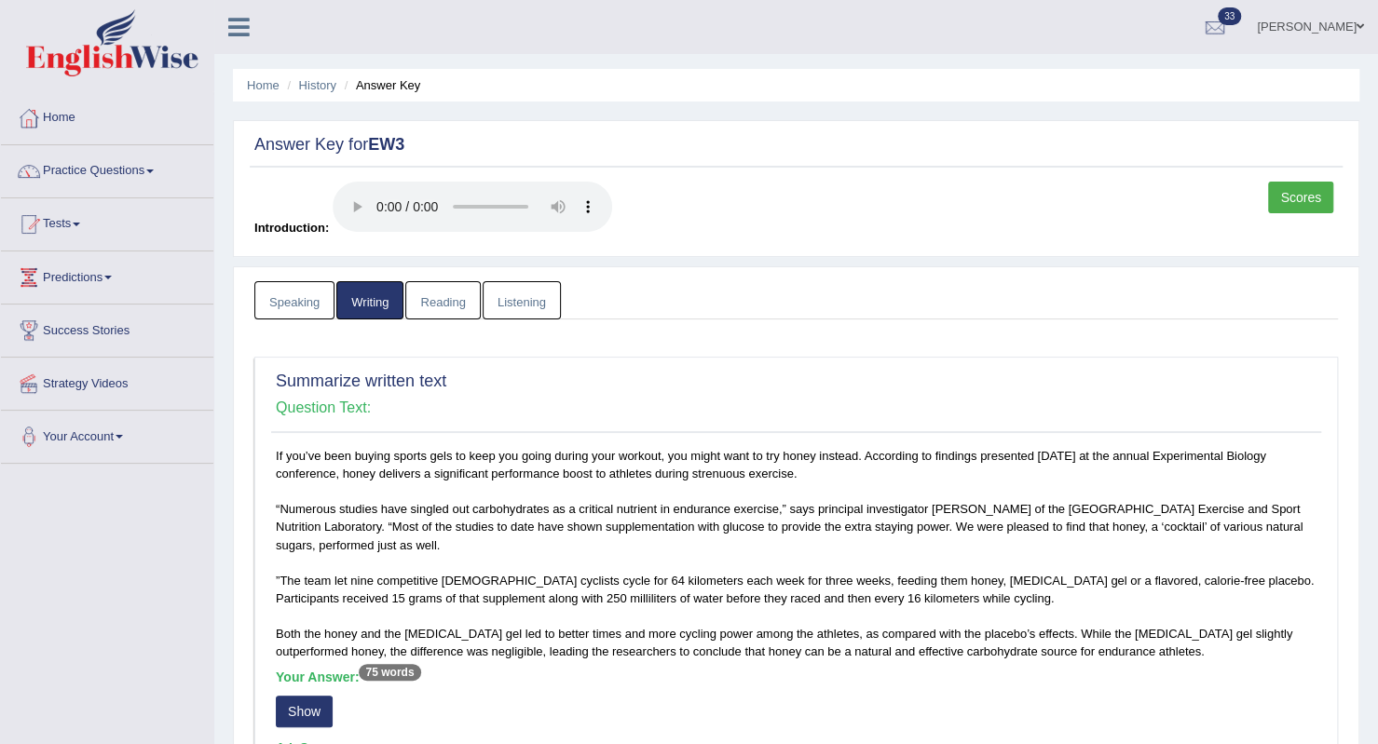
click at [469, 303] on link "Reading" at bounding box center [442, 300] width 75 height 38
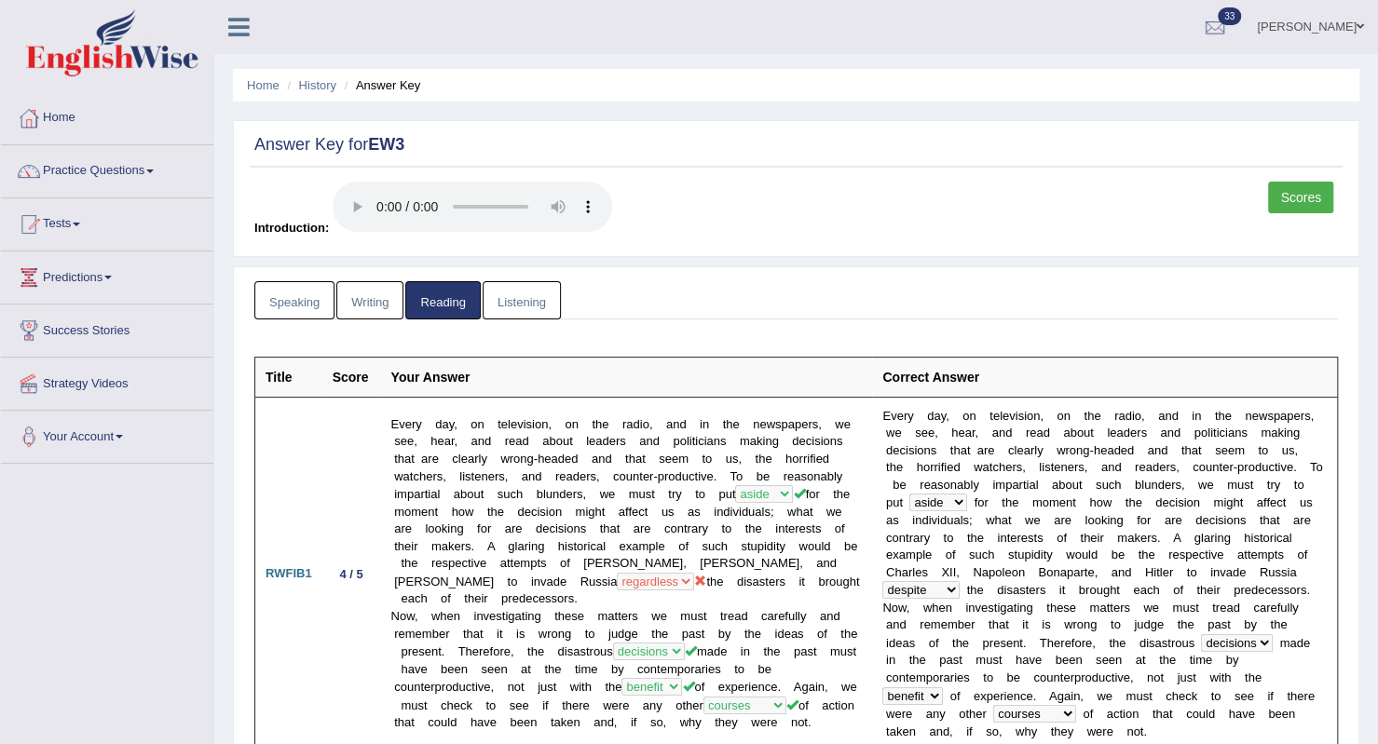
click at [299, 294] on link "Speaking" at bounding box center [294, 300] width 80 height 38
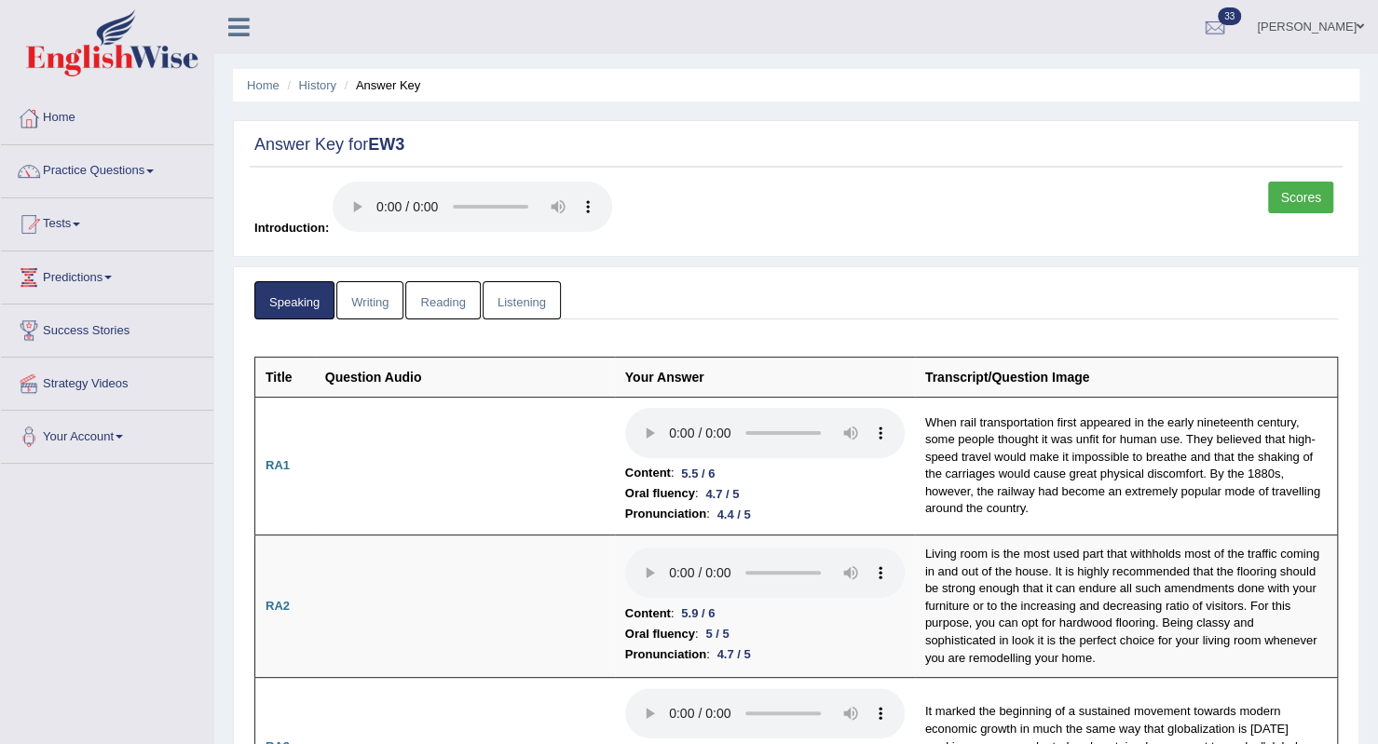
click at [1305, 197] on link "Scores" at bounding box center [1300, 198] width 65 height 32
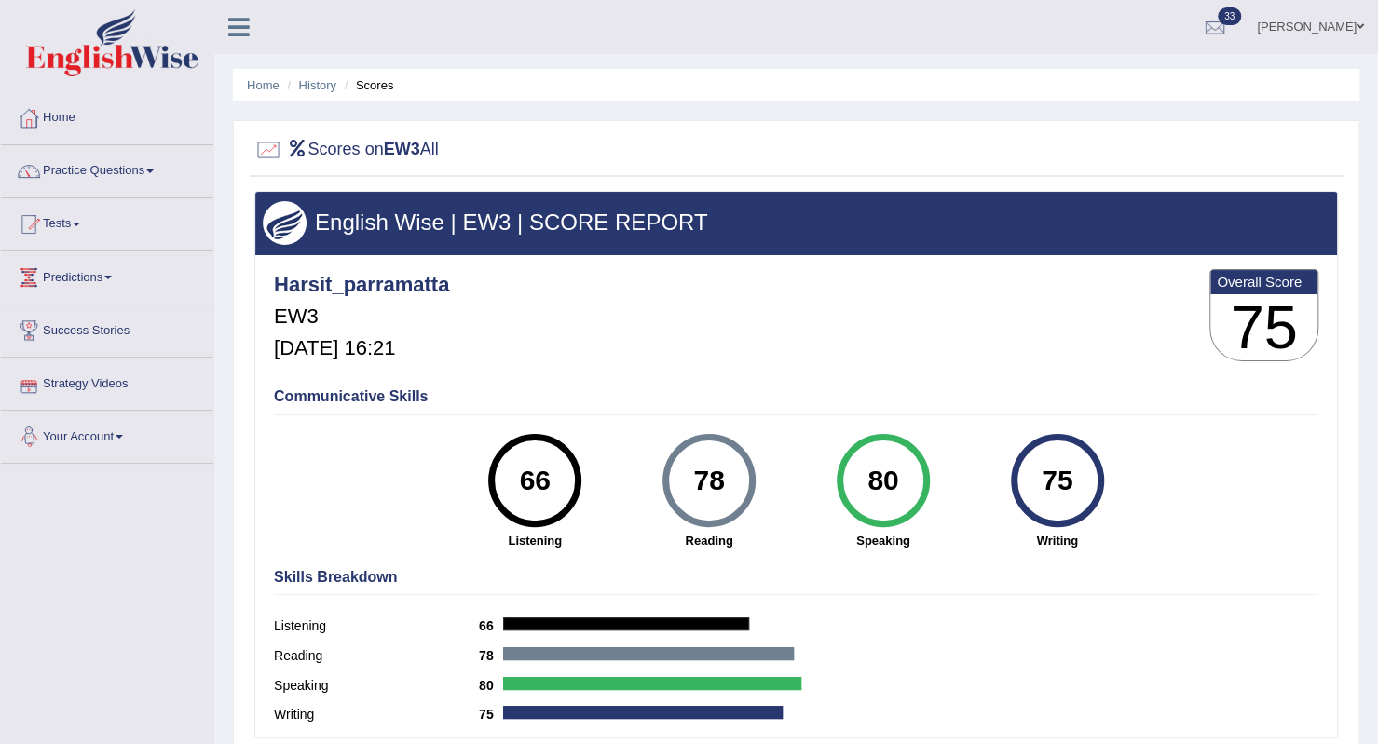
scroll to position [93, 0]
